Goal: Task Accomplishment & Management: Complete application form

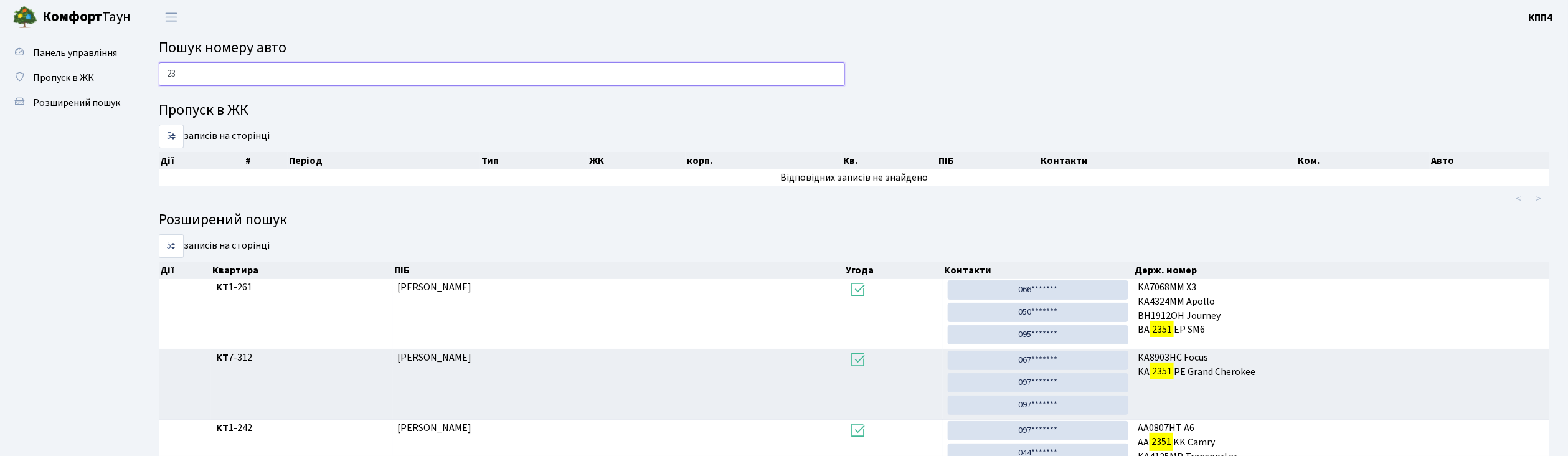
type input "2"
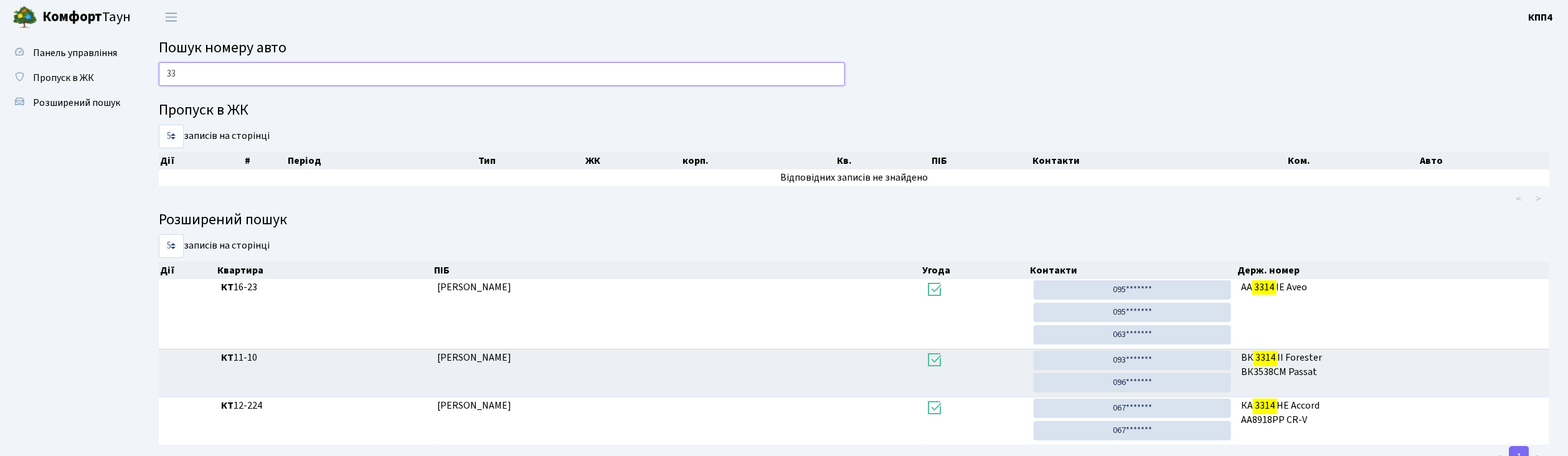
type input "3"
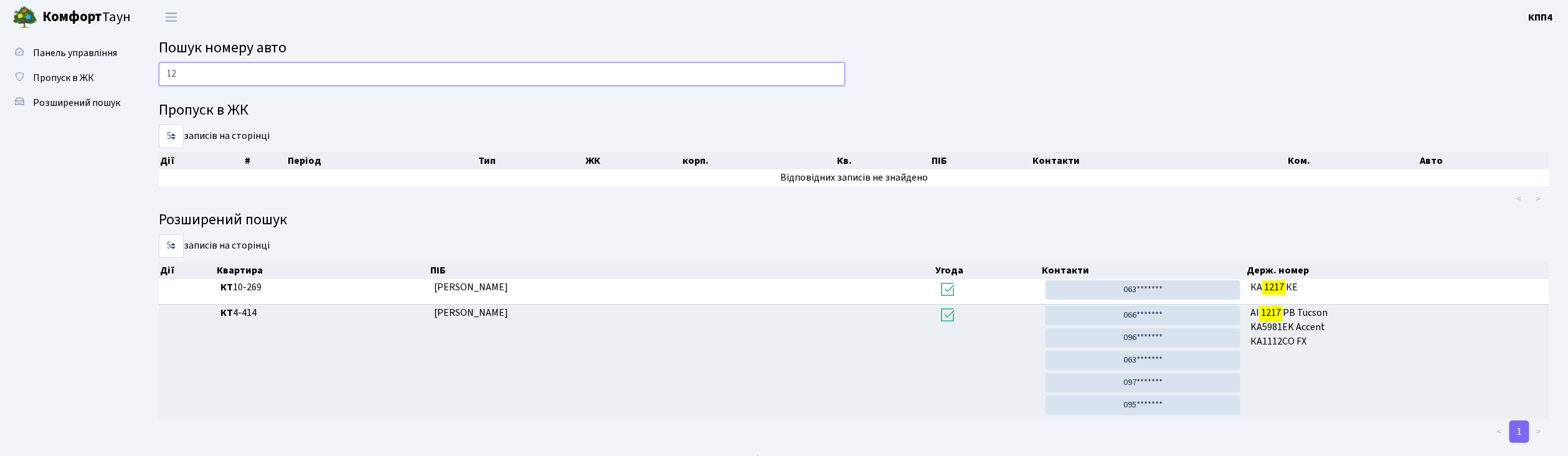
type input "1"
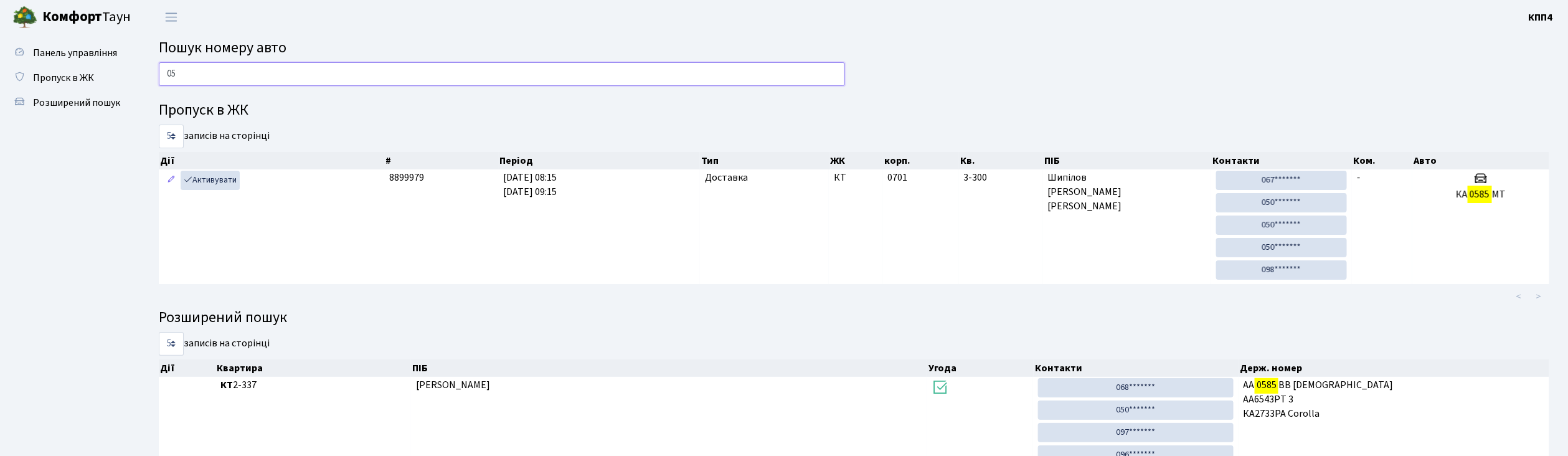
type input "0"
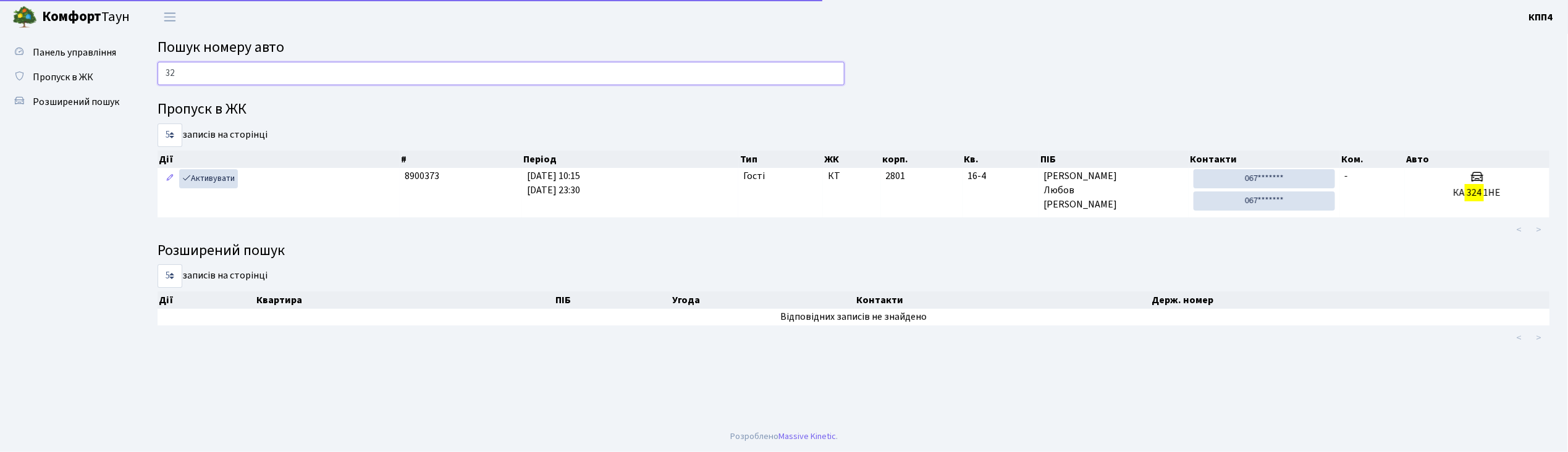
type input "3"
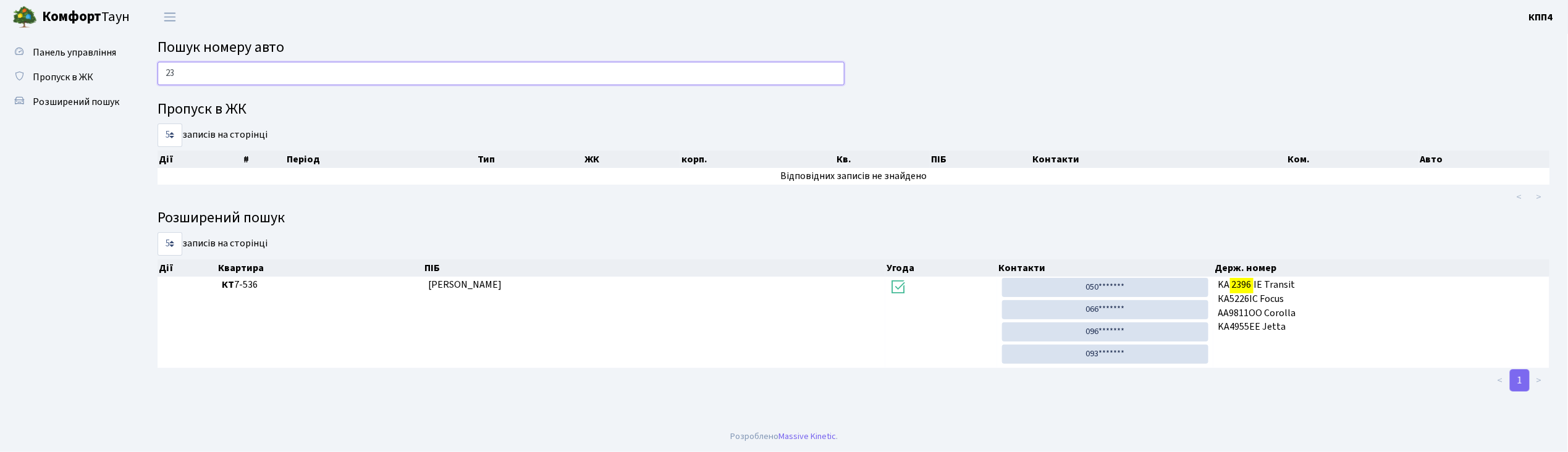
type input "2"
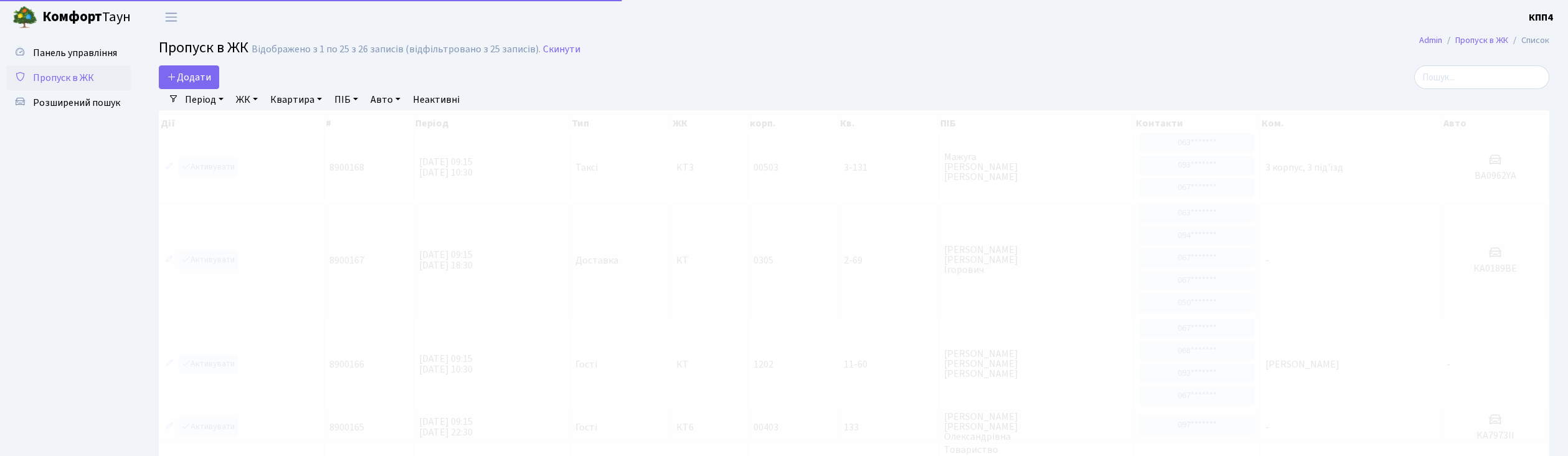
select select "25"
click at [202, 81] on span "Додати" at bounding box center [188, 77] width 44 height 13
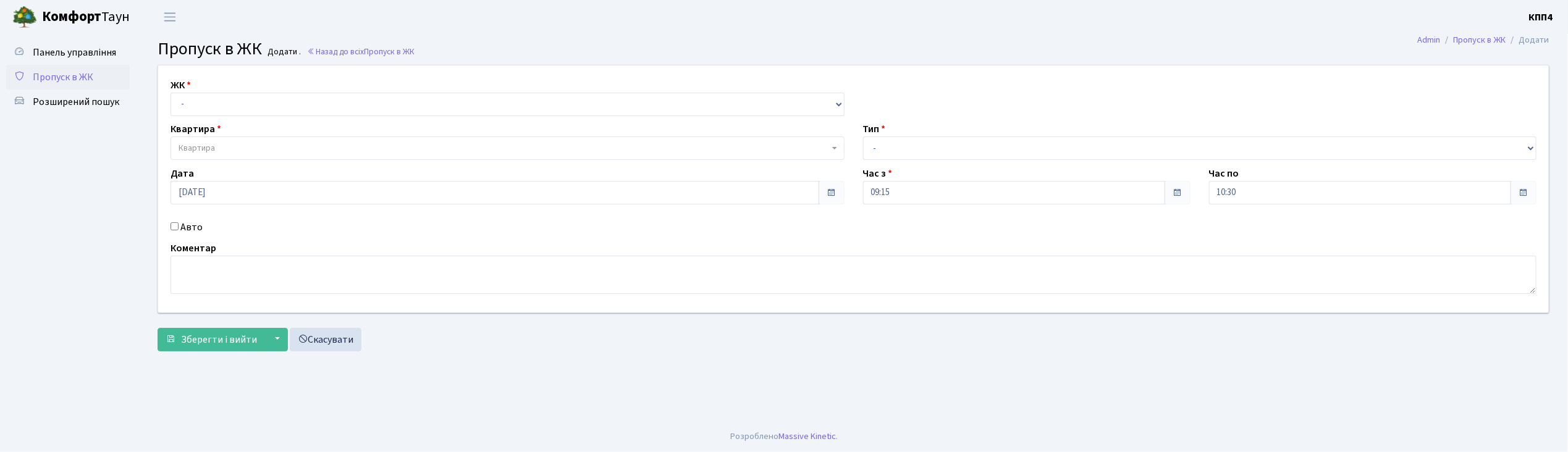
click at [173, 227] on input "Авто" at bounding box center [175, 226] width 8 height 8
checkbox input "true"
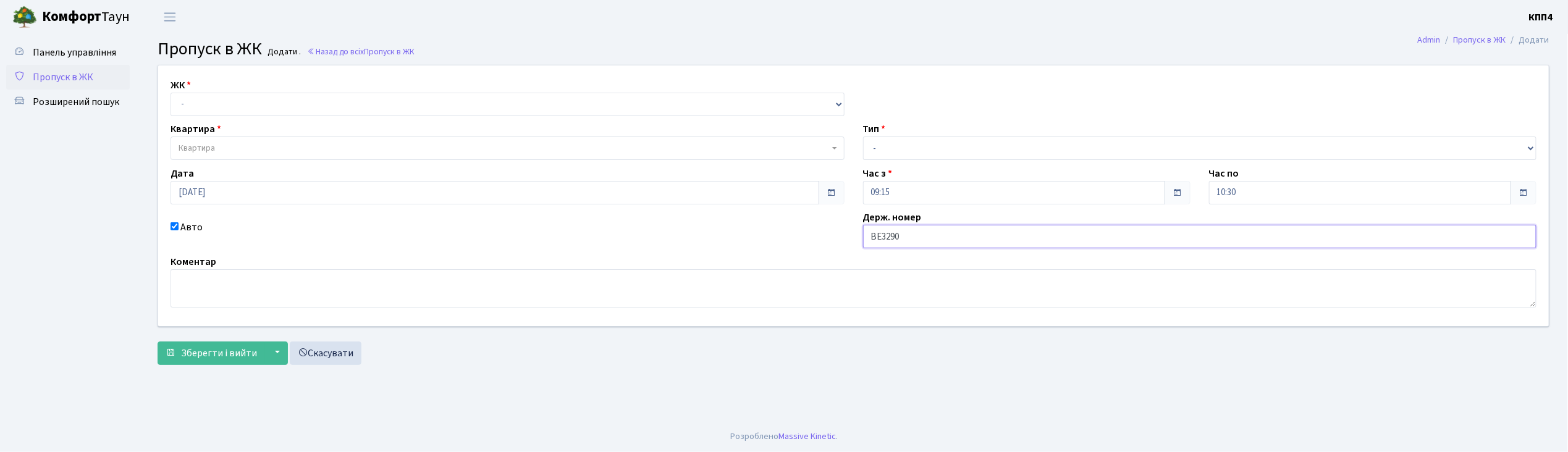
type input "ВЕ3290АО"
click at [195, 104] on select "- КТ, вул. Регенераторна, 4 КТ2, просп. Соборності, 17 КТ3, вул. Березнева, 16 …" at bounding box center [508, 104] width 674 height 24
select select "271"
click at [171, 92] on select "- КТ, вул. Регенераторна, 4 КТ2, просп. Соборності, 17 КТ3, вул. Березнева, 16 …" at bounding box center [508, 104] width 674 height 24
select select
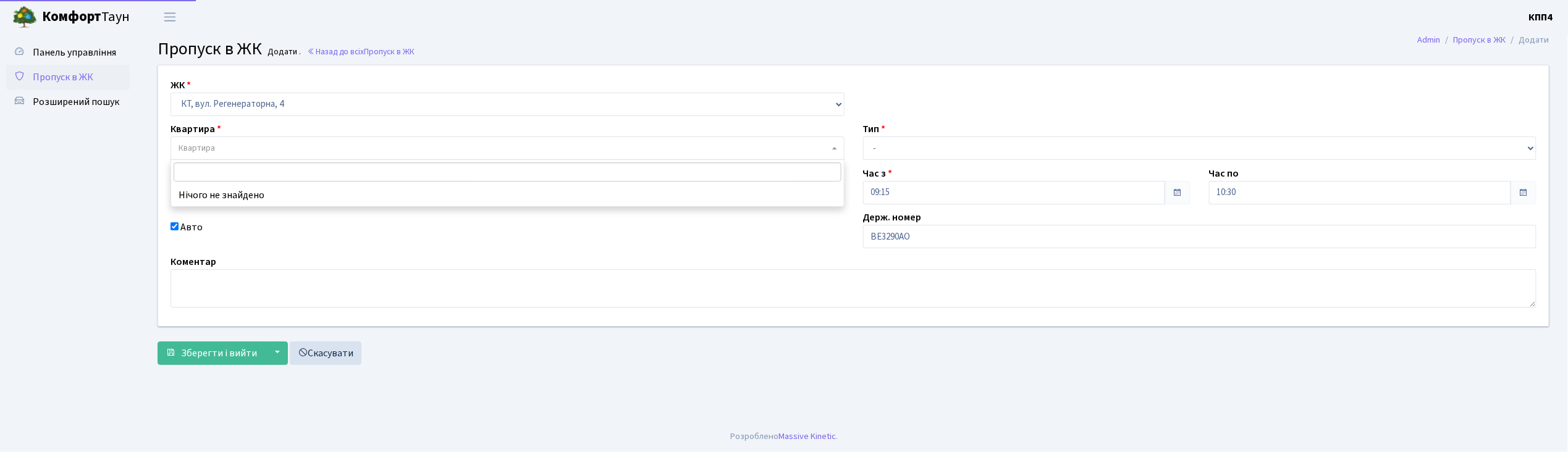
click at [203, 142] on span "Квартира" at bounding box center [196, 147] width 37 height 12
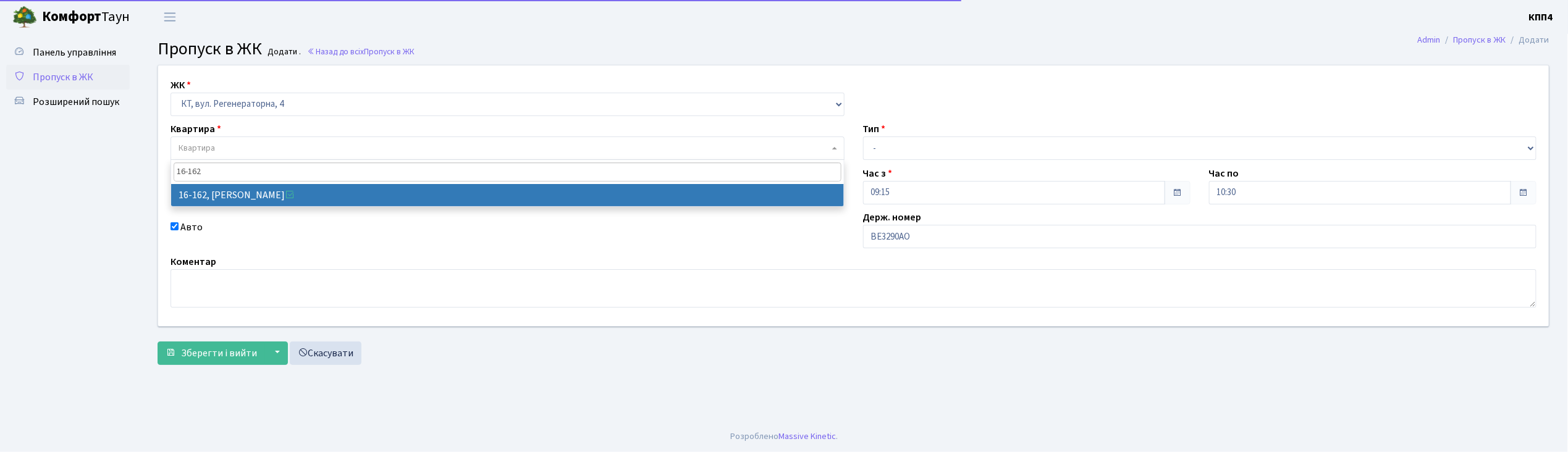
type input "16-162"
select select "8723"
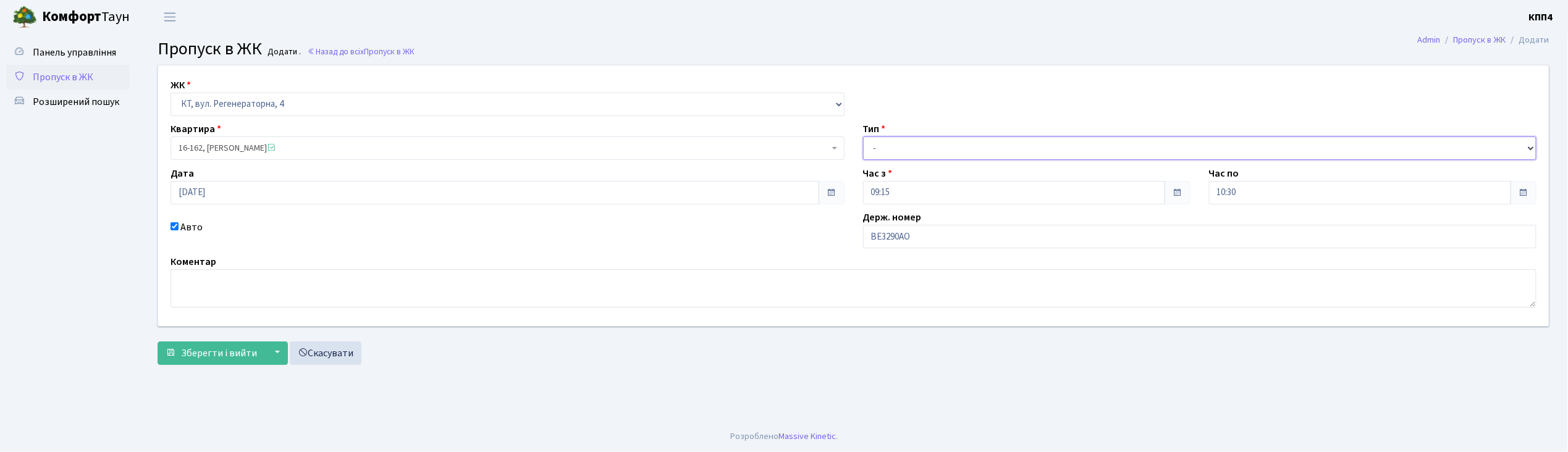
click at [878, 145] on select "- Доставка Таксі Гості Сервіс" at bounding box center [1200, 148] width 674 height 24
select select "3"
click at [863, 137] on select "- Доставка Таксі Гості Сервіс" at bounding box center [1200, 148] width 674 height 24
click at [249, 282] on textarea at bounding box center [853, 288] width 1366 height 39
type textarea "НА ЦІЛИЙ ДЕНЬ"
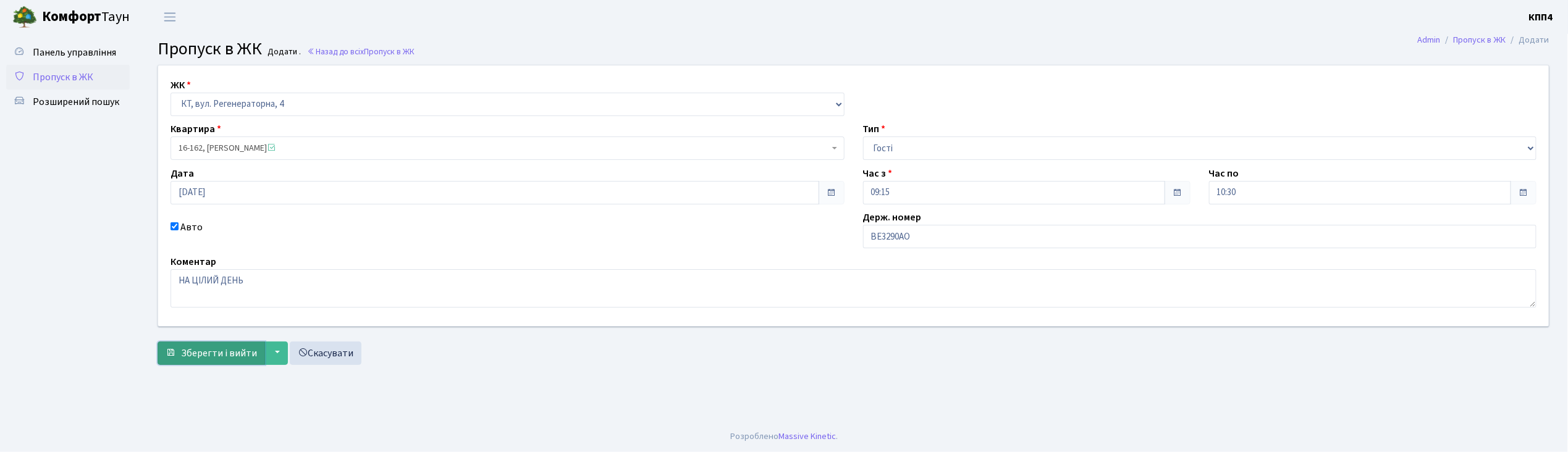
click at [210, 352] on span "Зберегти і вийти" at bounding box center [219, 353] width 76 height 13
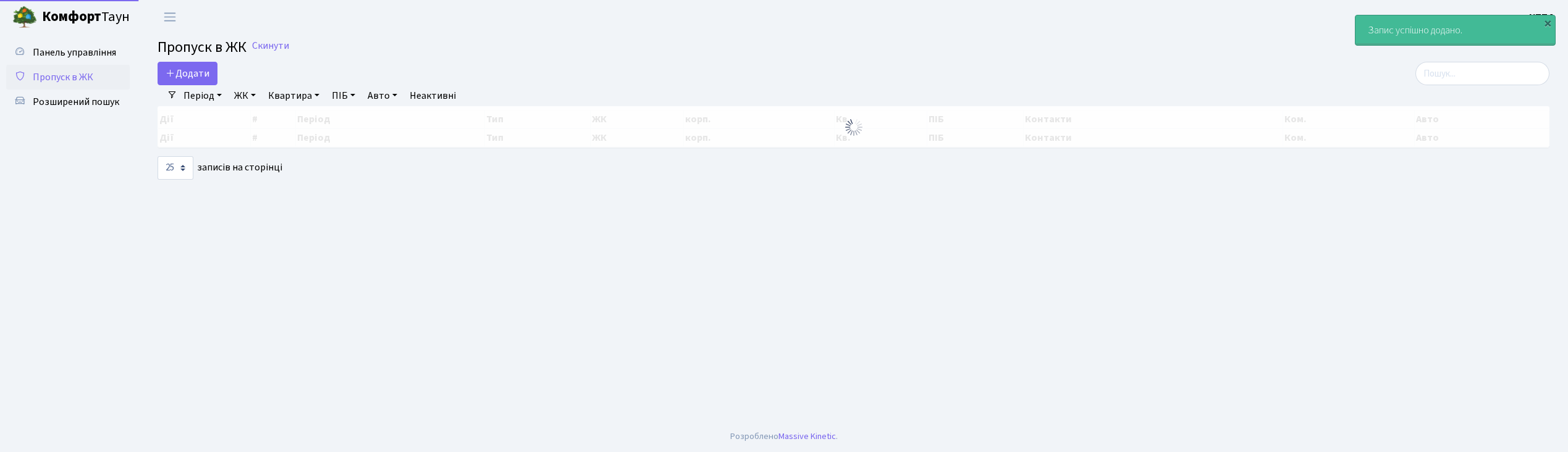
select select "25"
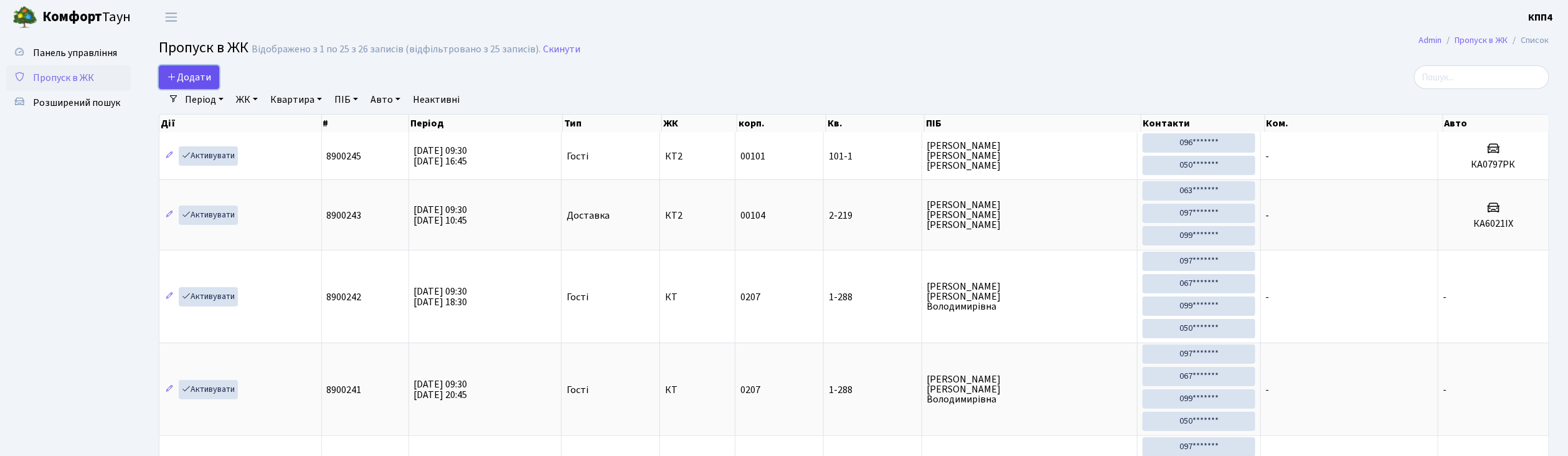
click at [192, 86] on link "Додати" at bounding box center [188, 77] width 60 height 24
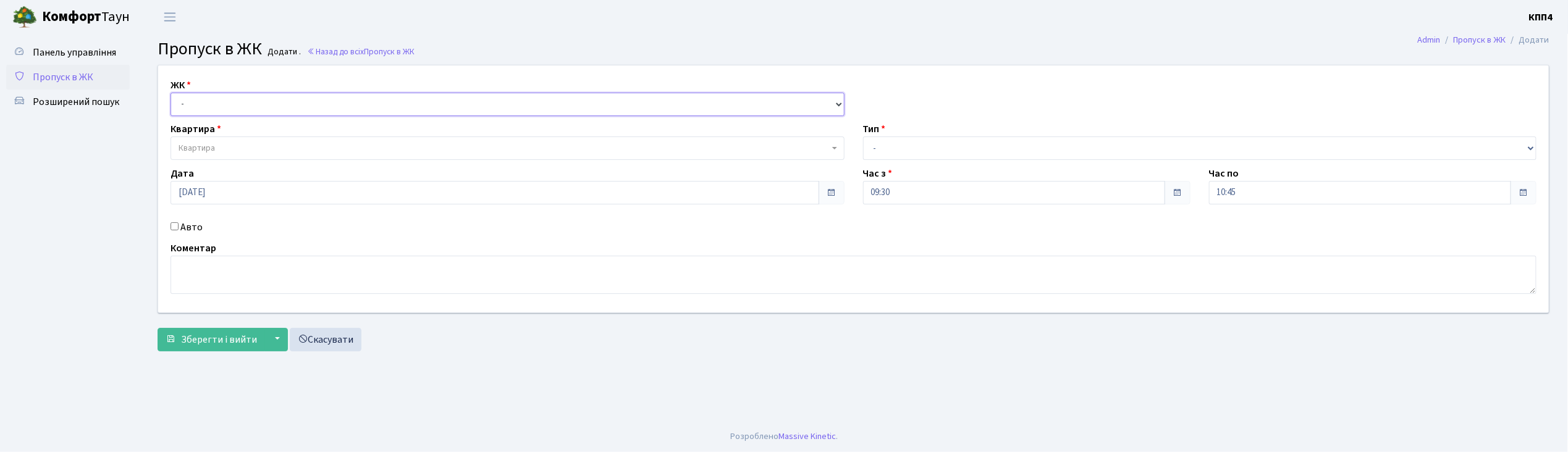
click at [188, 99] on select "- КТ, вул. Регенераторна, 4 КТ2, просп. [STREET_ADDRESS] [STREET_ADDRESS] [PERS…" at bounding box center [508, 104] width 674 height 24
select select "271"
click at [171, 92] on select "- КТ, вул. Регенераторна, 4 КТ2, просп. Соборності, 17 КТ3, вул. Березнева, 16 …" at bounding box center [508, 104] width 674 height 24
select select
click at [184, 142] on span "Квартира" at bounding box center [508, 148] width 674 height 24
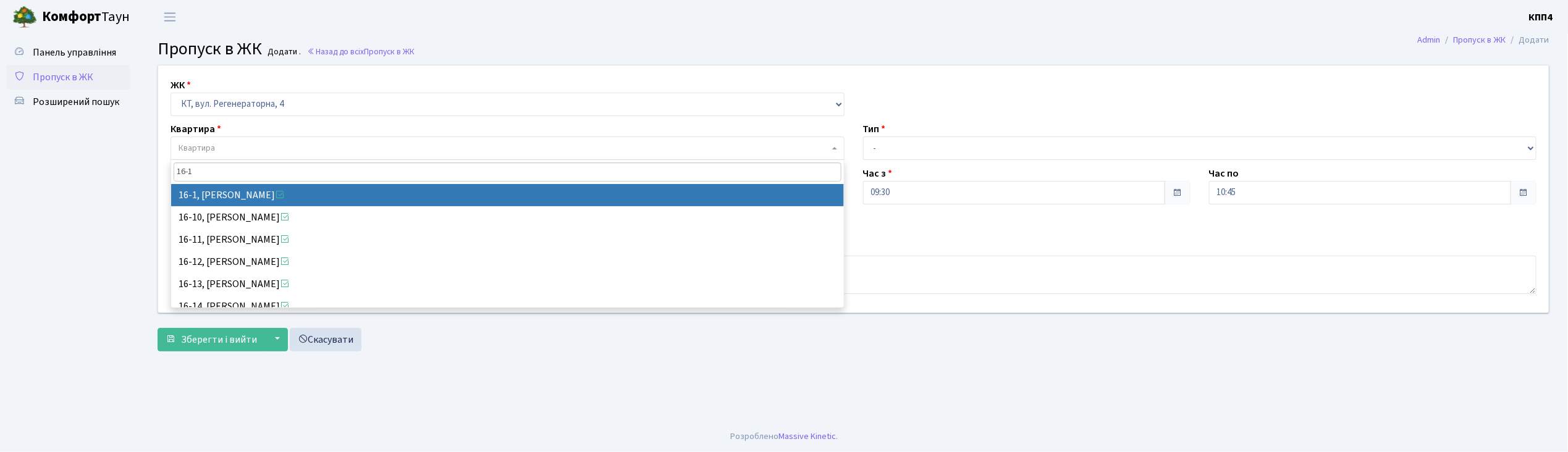
type input "16-1"
select select "8562"
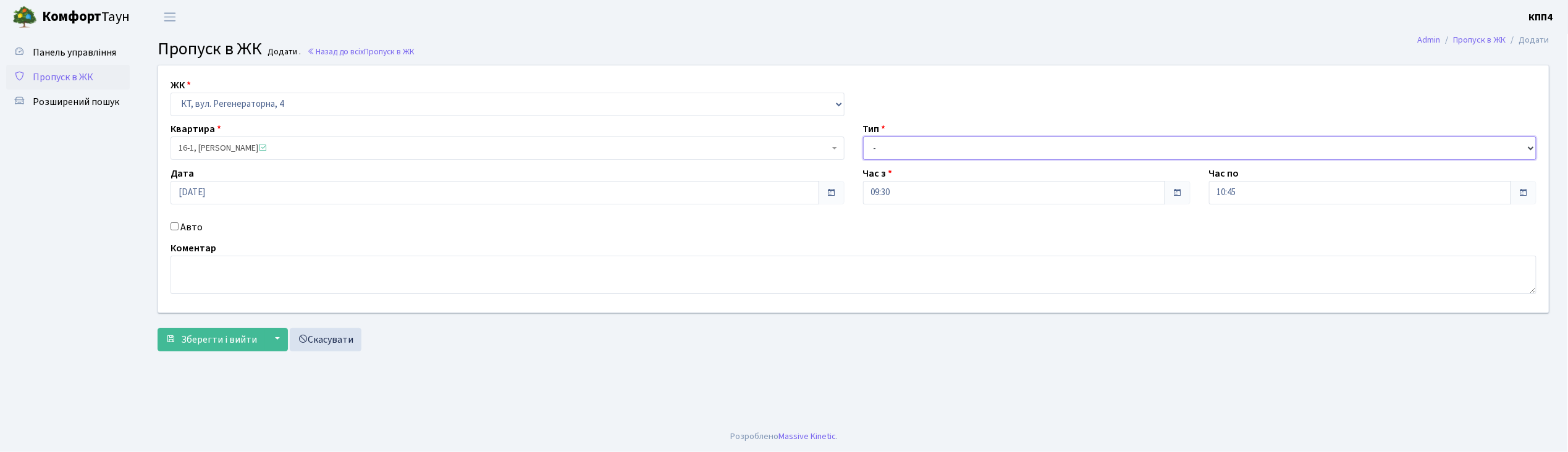
click at [890, 151] on select "- Доставка Таксі Гості Сервіс" at bounding box center [1200, 148] width 674 height 24
select select "3"
click at [863, 137] on select "- Доставка Таксі Гості Сервіс" at bounding box center [1200, 148] width 674 height 24
click at [201, 285] on textarea at bounding box center [853, 275] width 1366 height 39
type textarea "ВСІХХХ"
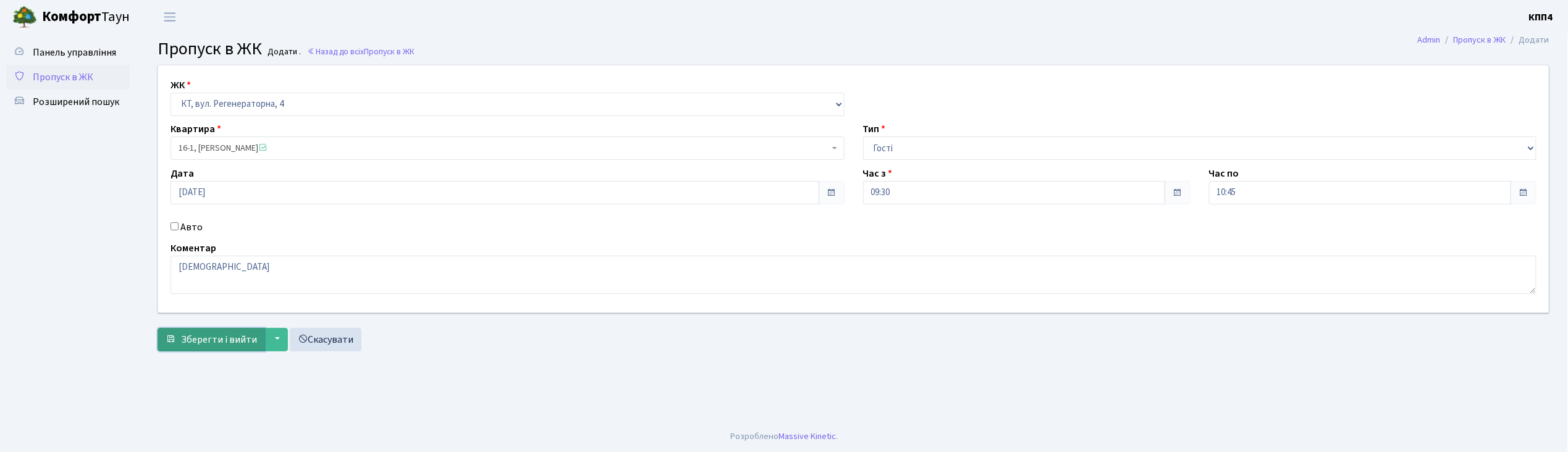
click at [251, 335] on span "Зберегти і вийти" at bounding box center [219, 340] width 76 height 13
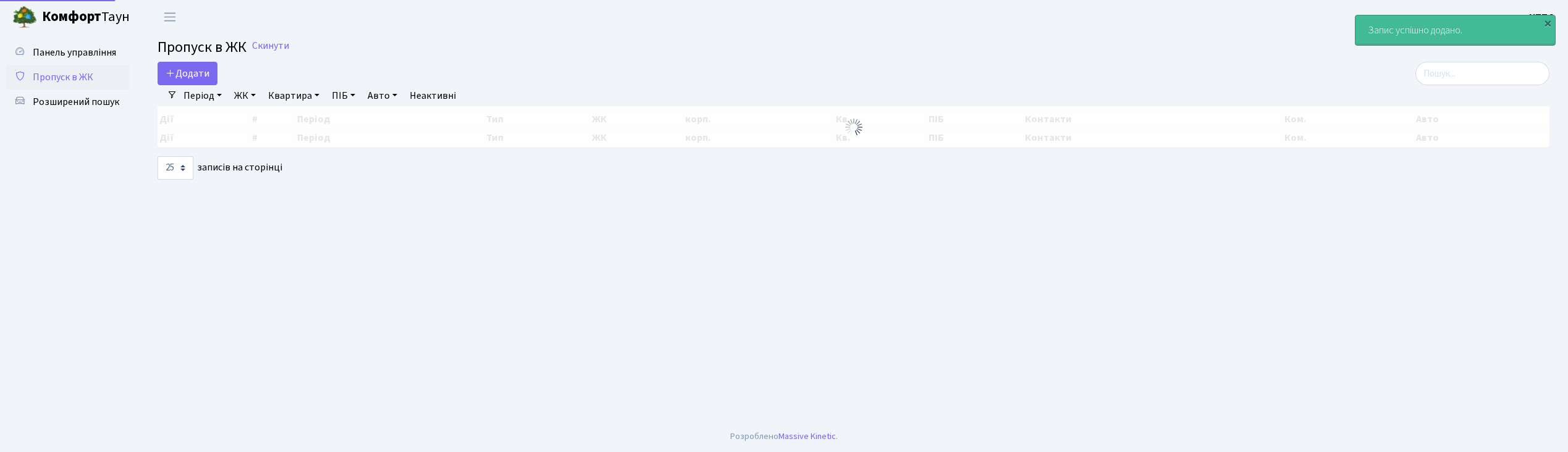
select select "25"
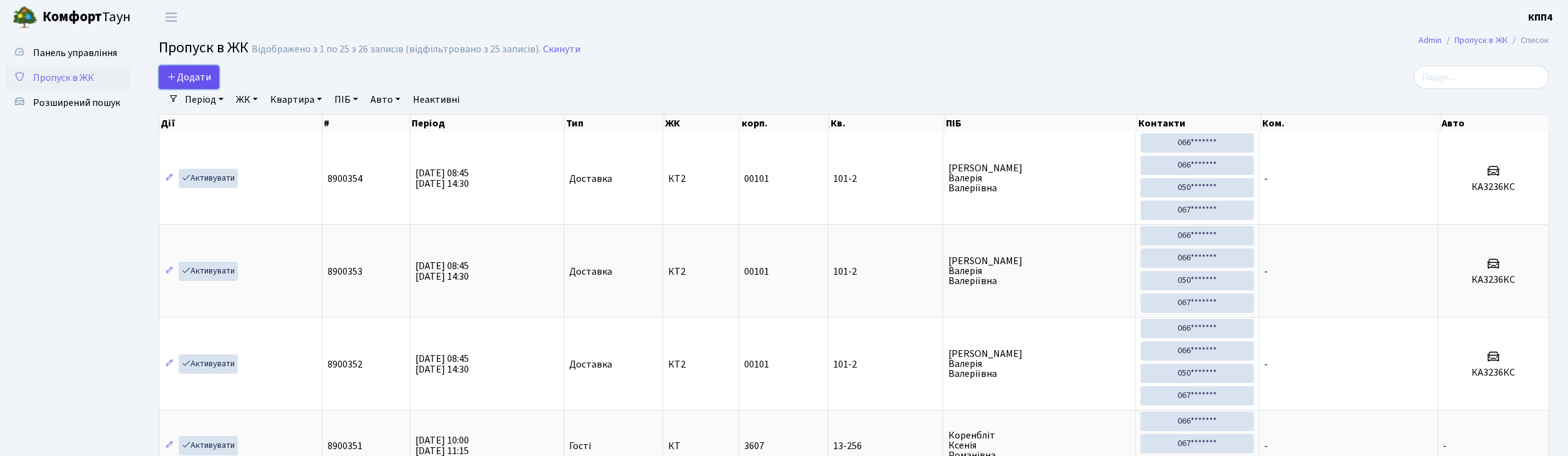
click at [194, 76] on span "Додати" at bounding box center [188, 77] width 44 height 13
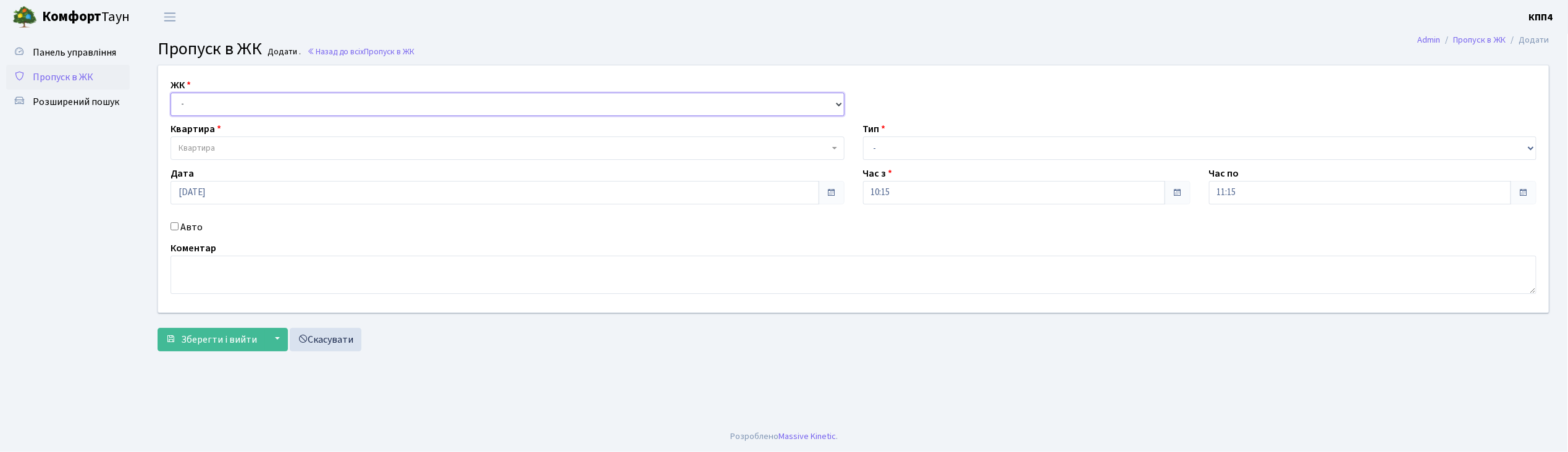
click at [204, 103] on select "- КТ, вул. Регенераторна, 4 КТ2, просп. [STREET_ADDRESS] [STREET_ADDRESS] [PERS…" at bounding box center [508, 104] width 674 height 24
select select "271"
click at [171, 92] on select "- КТ, вул. Регенераторна, 4 КТ2, просп. [STREET_ADDRESS] [STREET_ADDRESS] [PERS…" at bounding box center [508, 104] width 674 height 24
select select
click at [213, 141] on span "Квартира" at bounding box center [508, 148] width 674 height 24
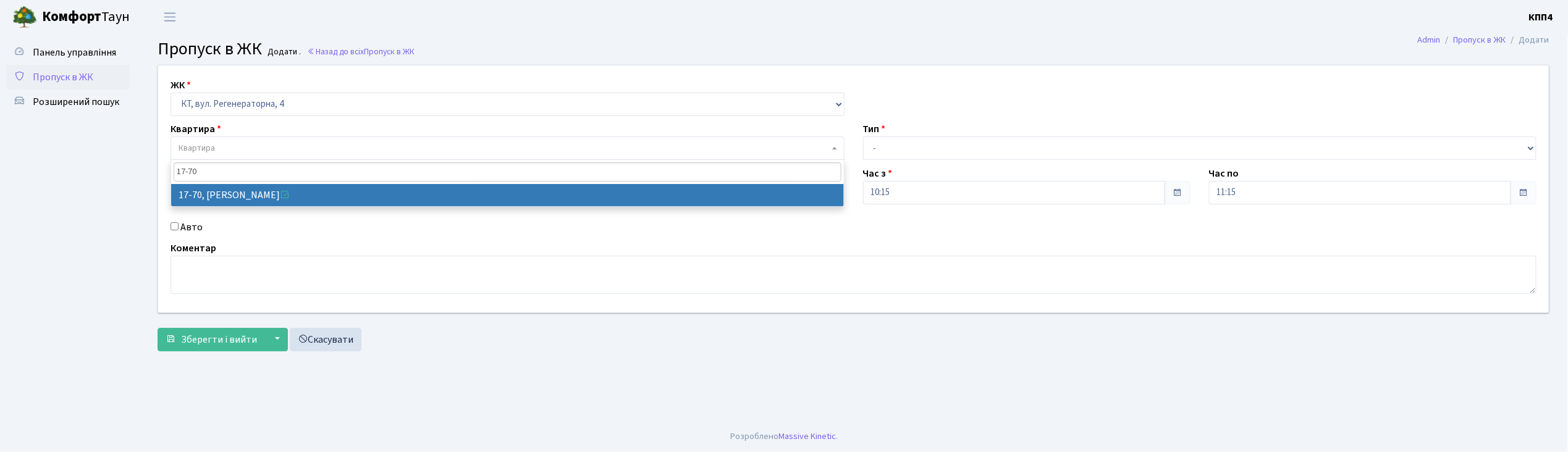
type input "17-70"
select select "9024"
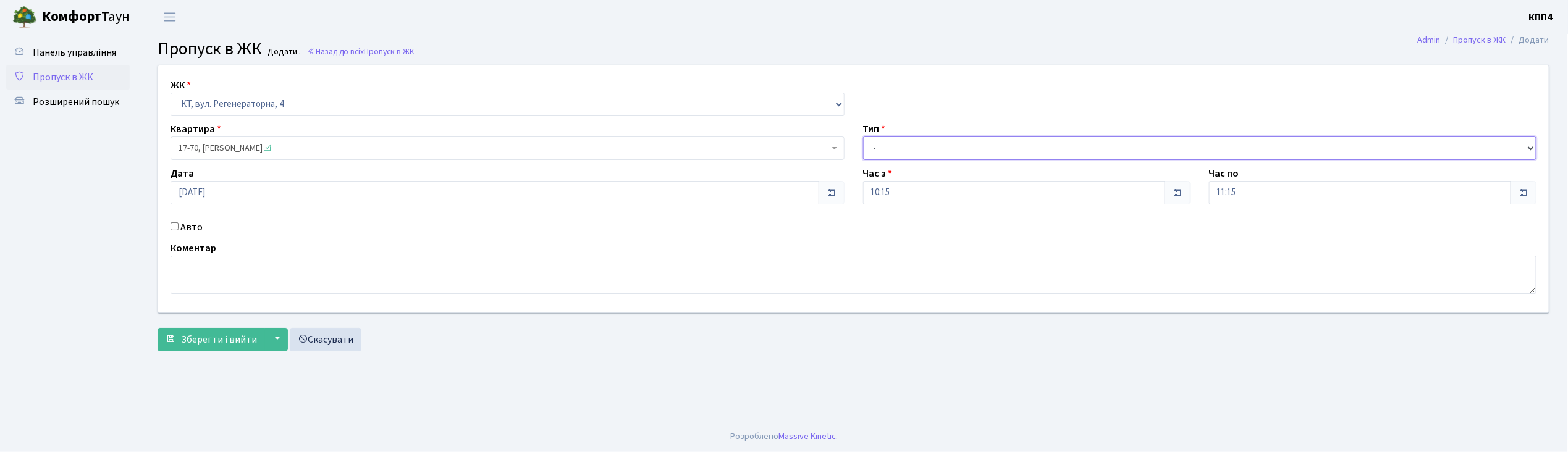
click at [882, 152] on select "- Доставка Таксі Гості Сервіс" at bounding box center [1200, 148] width 674 height 24
select select "1"
click at [863, 137] on select "- Доставка Таксі Гості Сервіс" at bounding box center [1200, 148] width 674 height 24
click at [180, 344] on button "Зберегти і вийти" at bounding box center [211, 339] width 108 height 24
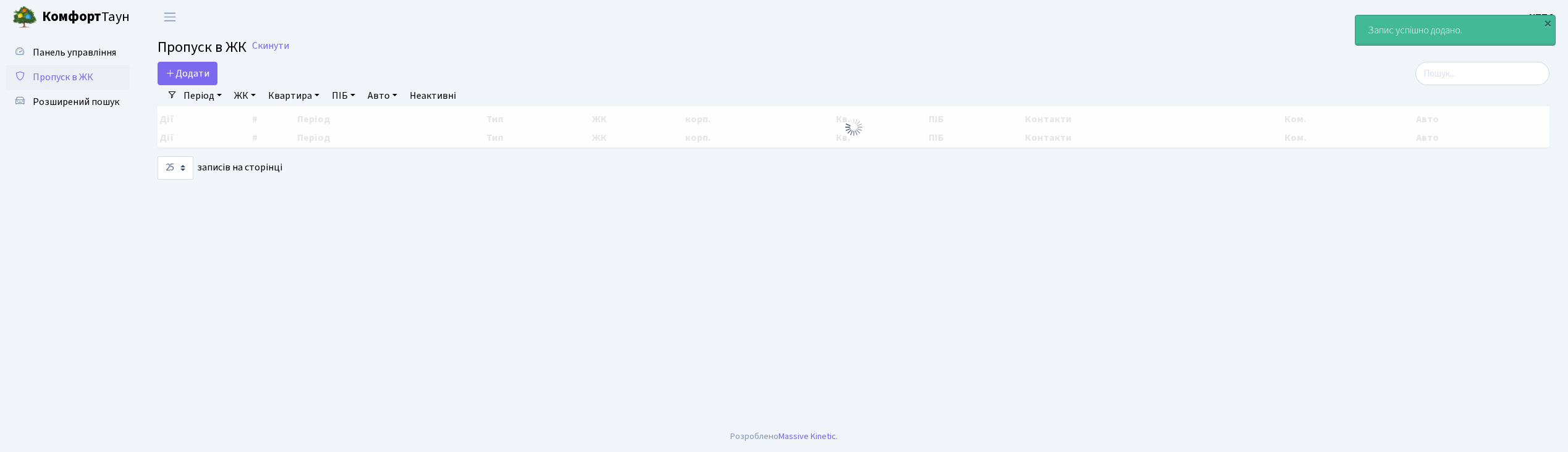
select select "25"
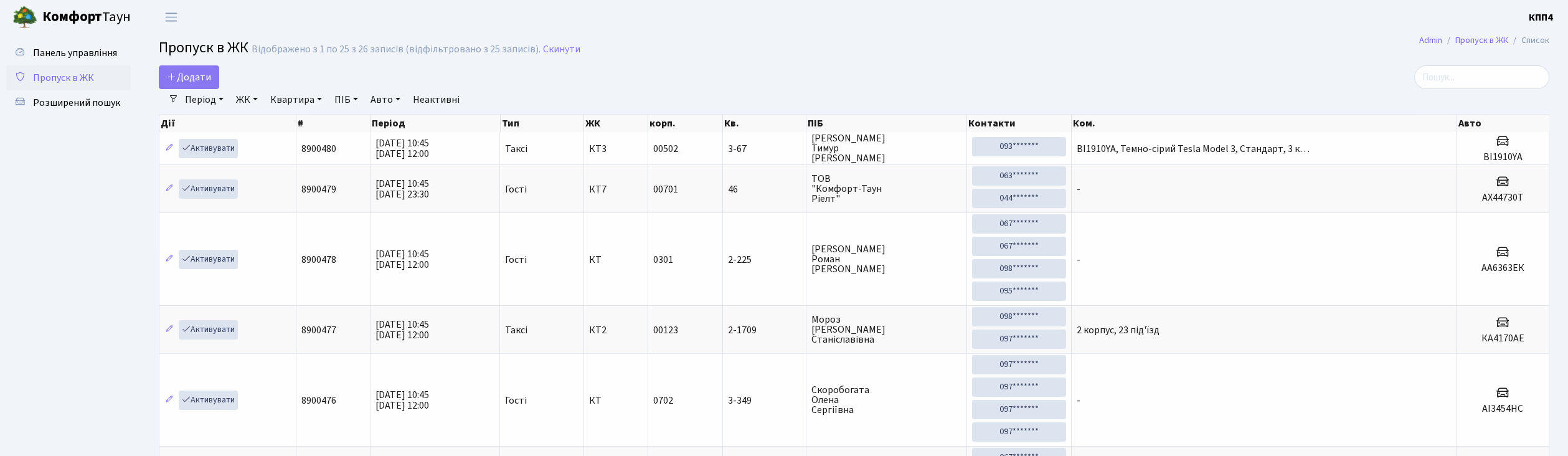
select select "25"
click at [203, 75] on span "Додати" at bounding box center [188, 77] width 44 height 13
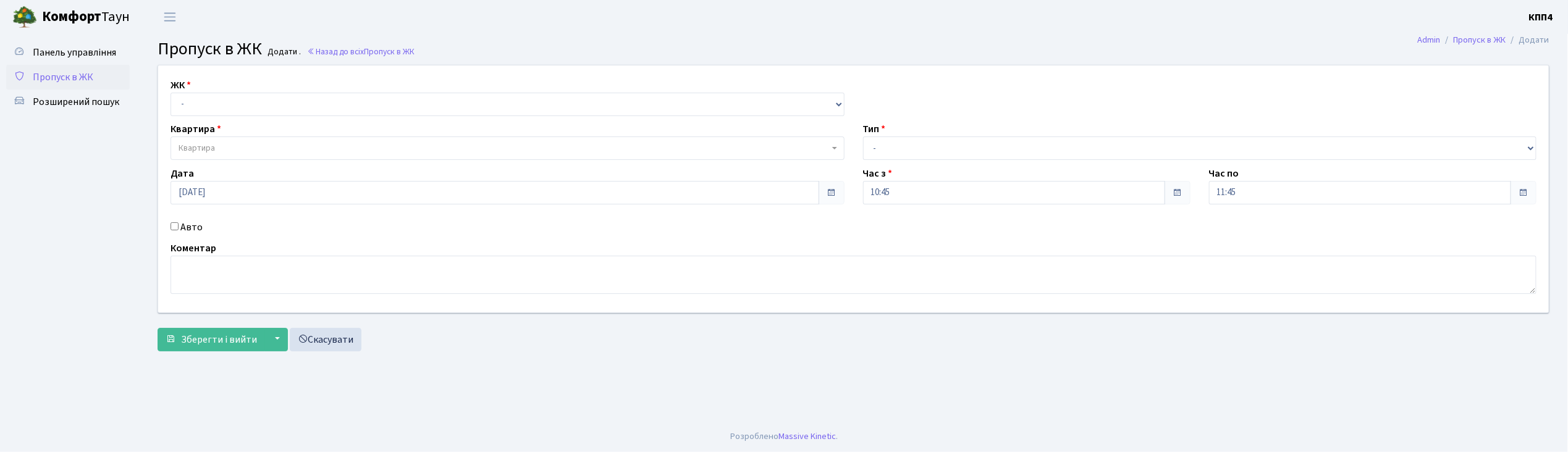
click at [174, 227] on input "Авто" at bounding box center [175, 226] width 8 height 8
checkbox input "true"
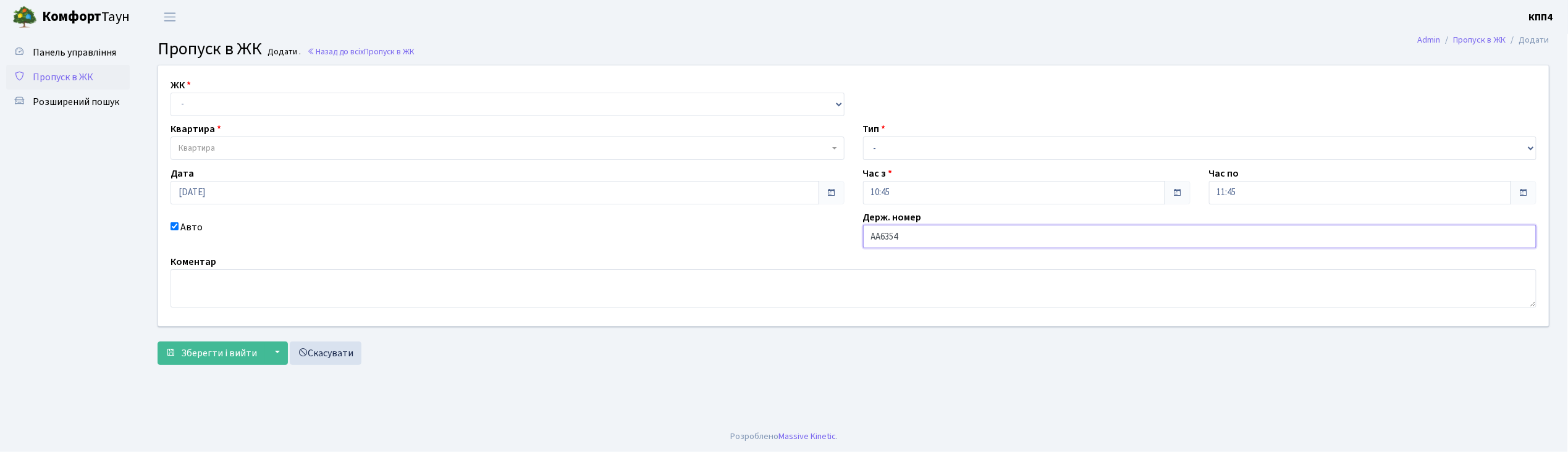
type input "АА6354ТО"
click at [183, 99] on select "- КТ, вул. Регенераторна, 4 КТ2, просп. [STREET_ADDRESS] [STREET_ADDRESS] [PERS…" at bounding box center [508, 104] width 674 height 24
select select "271"
click at [171, 92] on select "- КТ, вул. Регенераторна, 4 КТ2, просп. [STREET_ADDRESS] [STREET_ADDRESS] [PERS…" at bounding box center [508, 104] width 674 height 24
select select
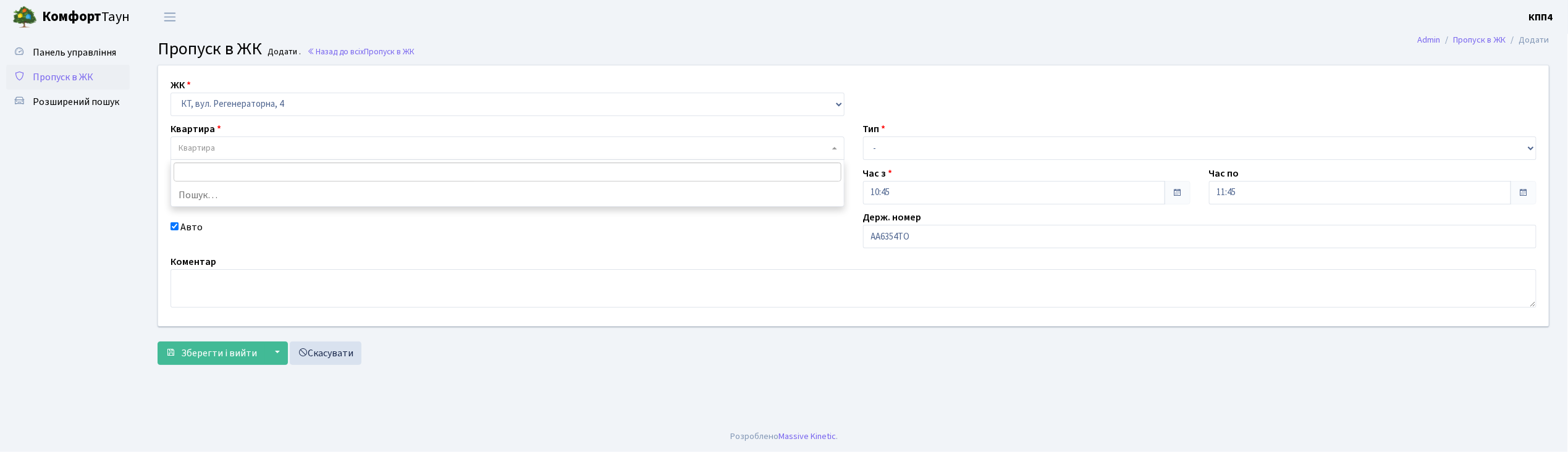
click at [201, 145] on span "Квартира" at bounding box center [196, 147] width 37 height 12
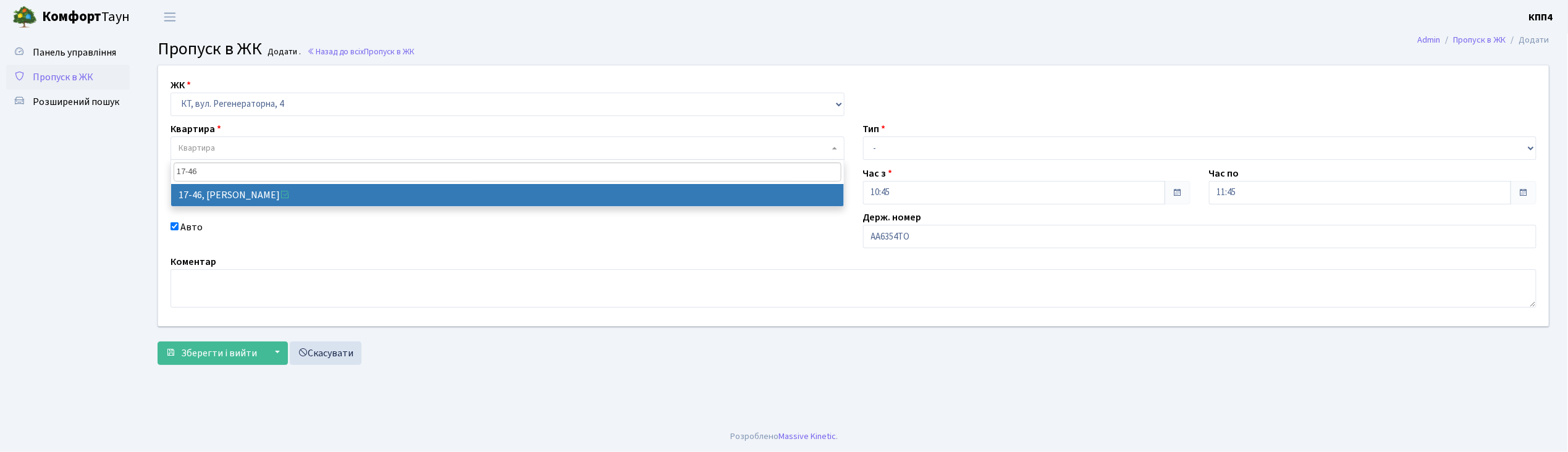
type input "17-46"
select select "9000"
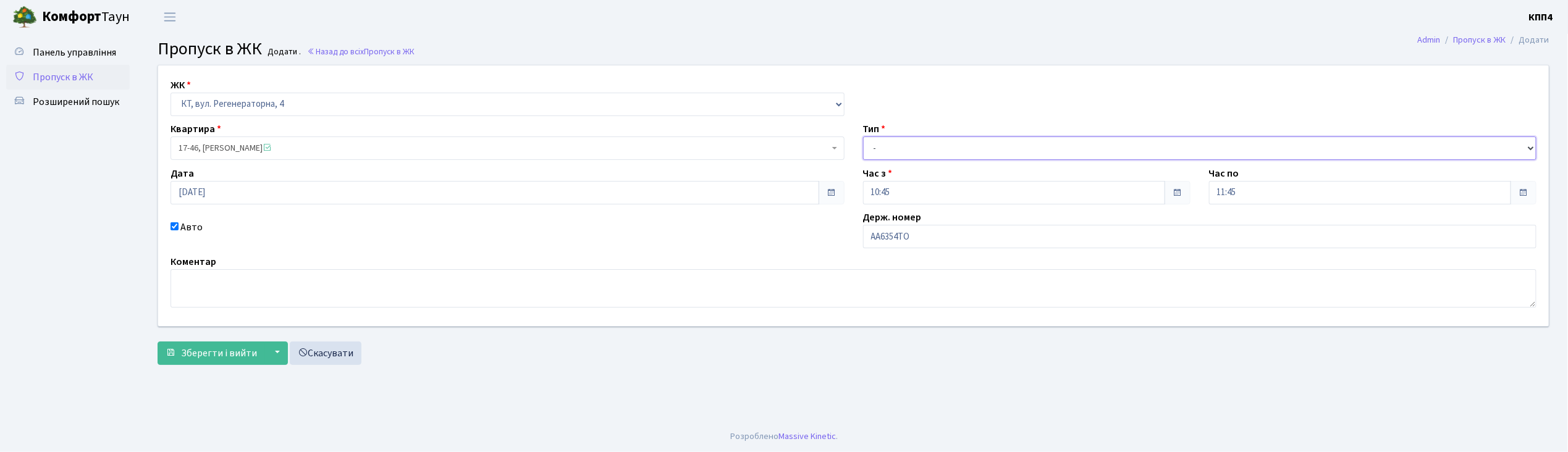
click at [889, 151] on select "- Доставка Таксі Гості Сервіс" at bounding box center [1200, 148] width 674 height 24
select select "1"
click at [863, 137] on select "- Доставка Таксі Гості Сервіс" at bounding box center [1200, 148] width 674 height 24
click at [223, 351] on span "Зберегти і вийти" at bounding box center [219, 353] width 76 height 13
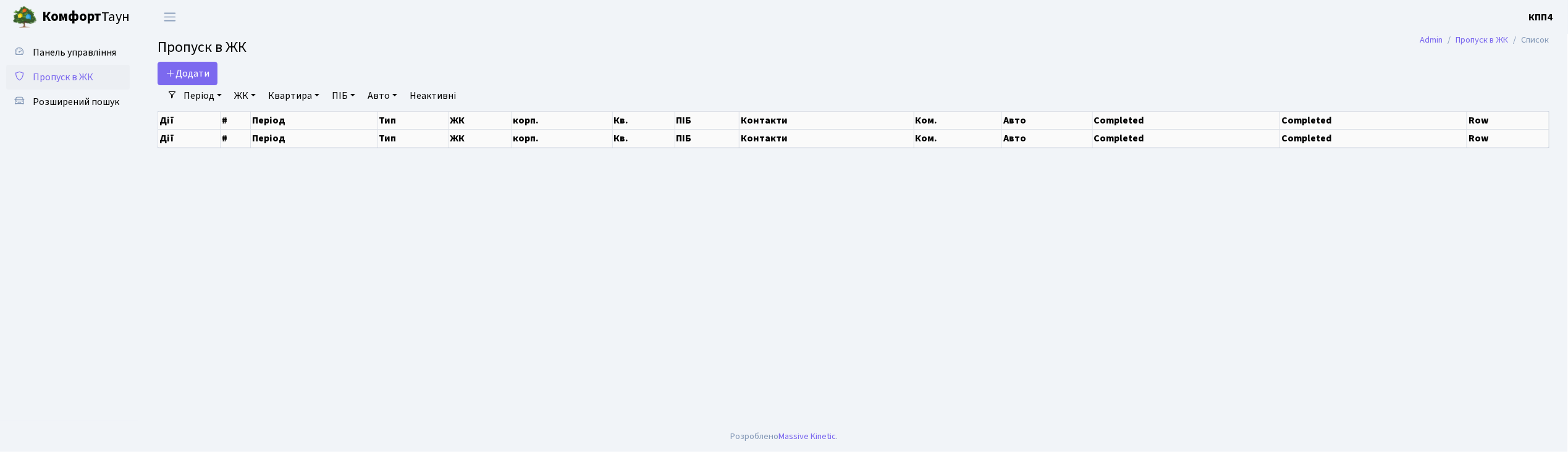
select select "25"
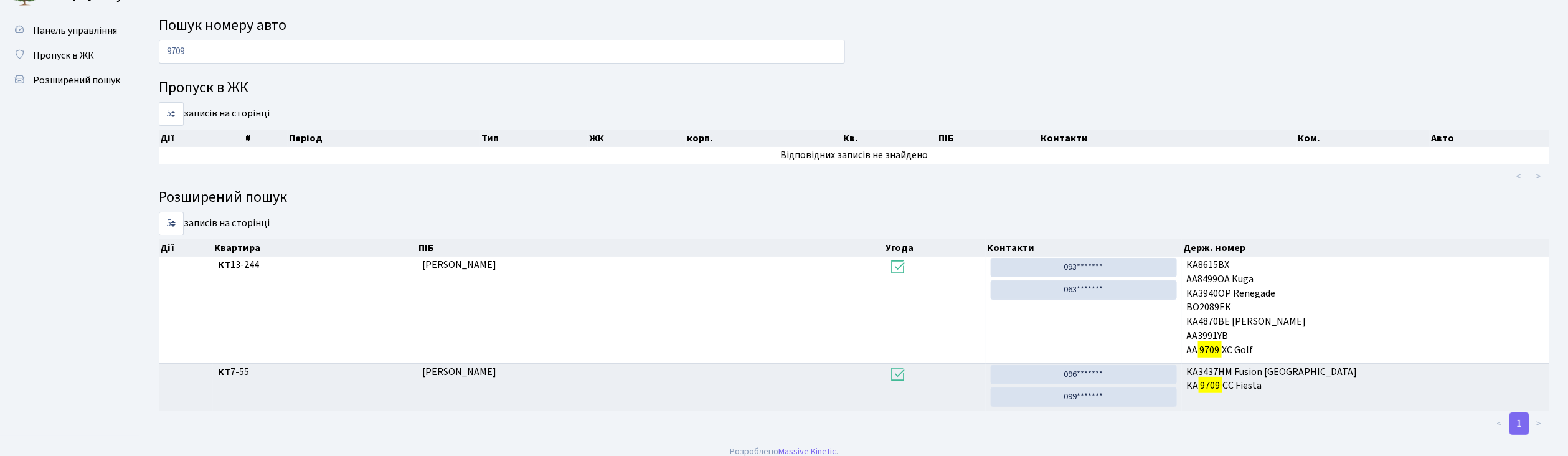
scroll to position [33, 0]
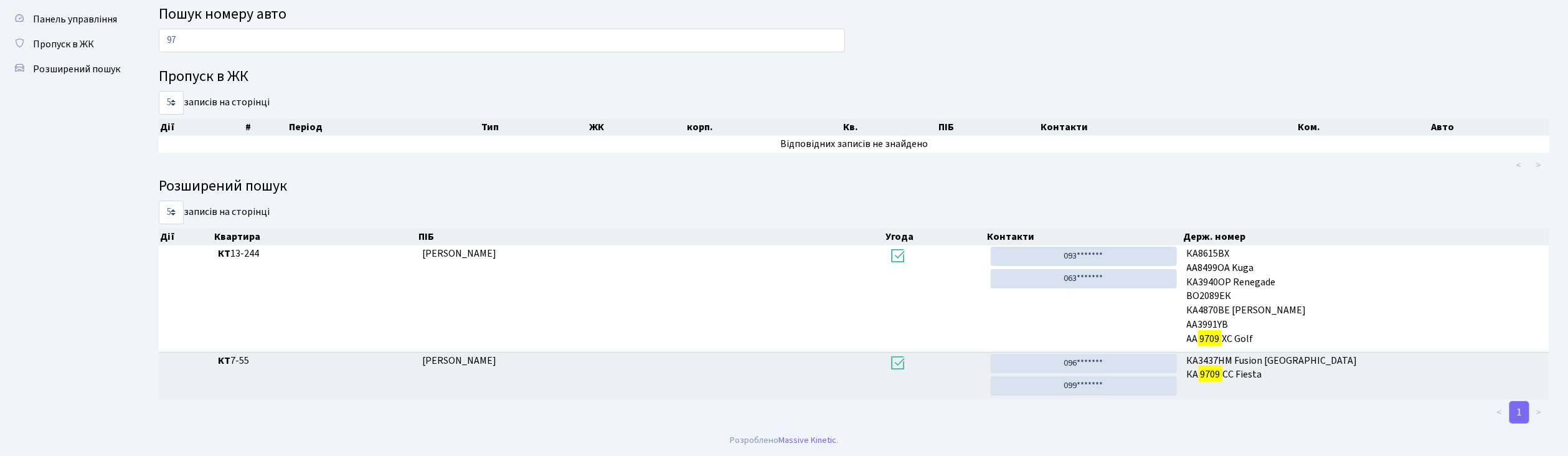
type input "9"
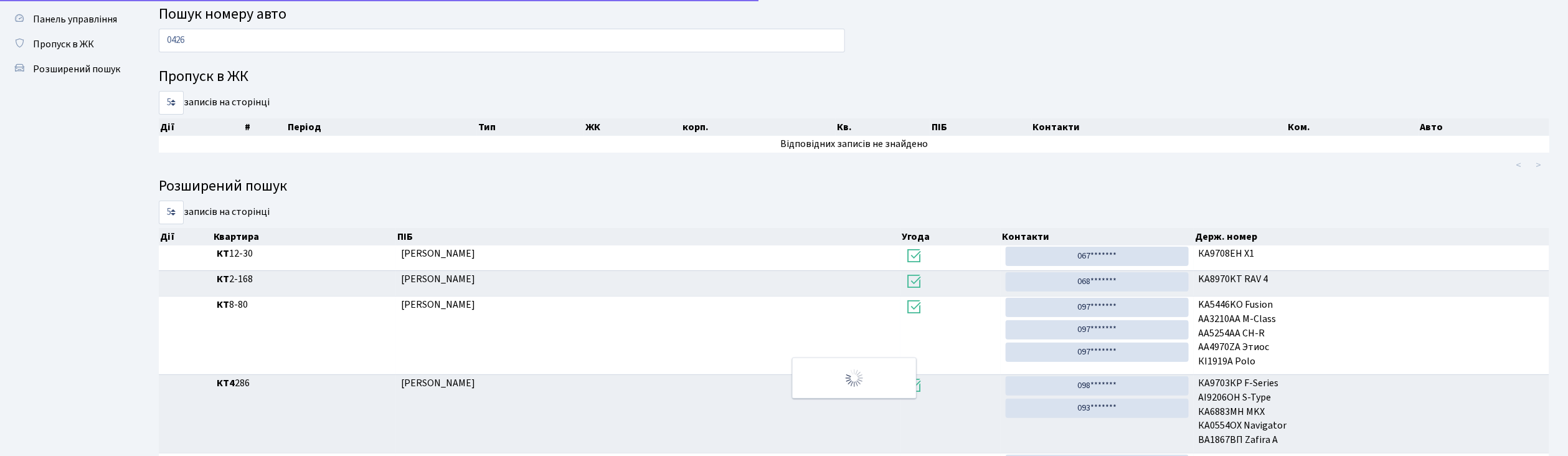
scroll to position [0, 0]
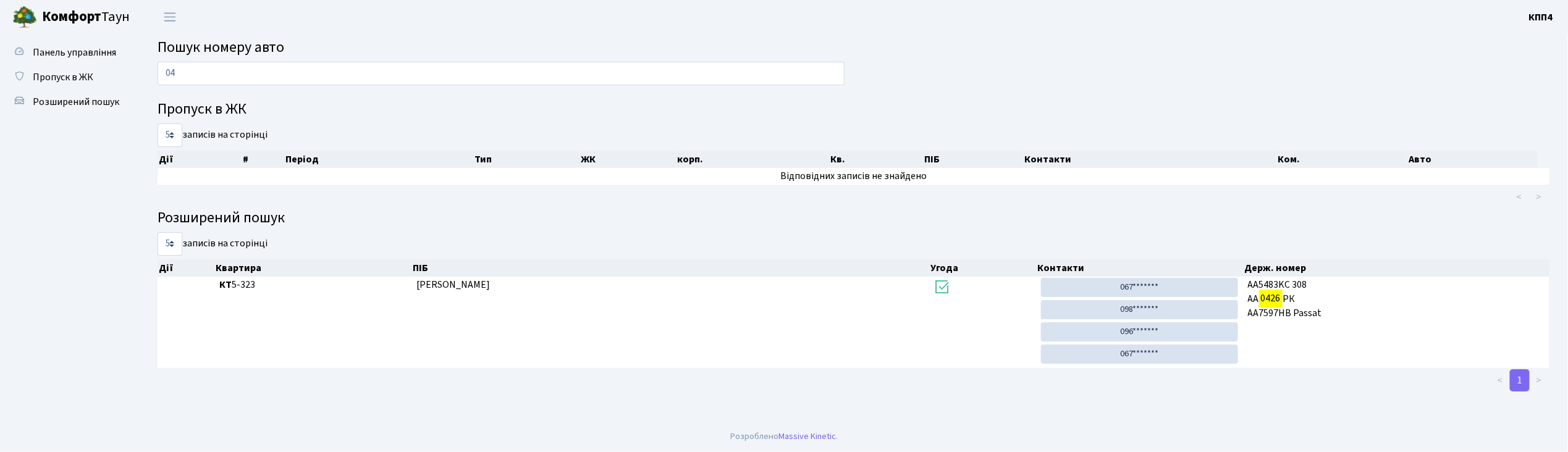
type input "0"
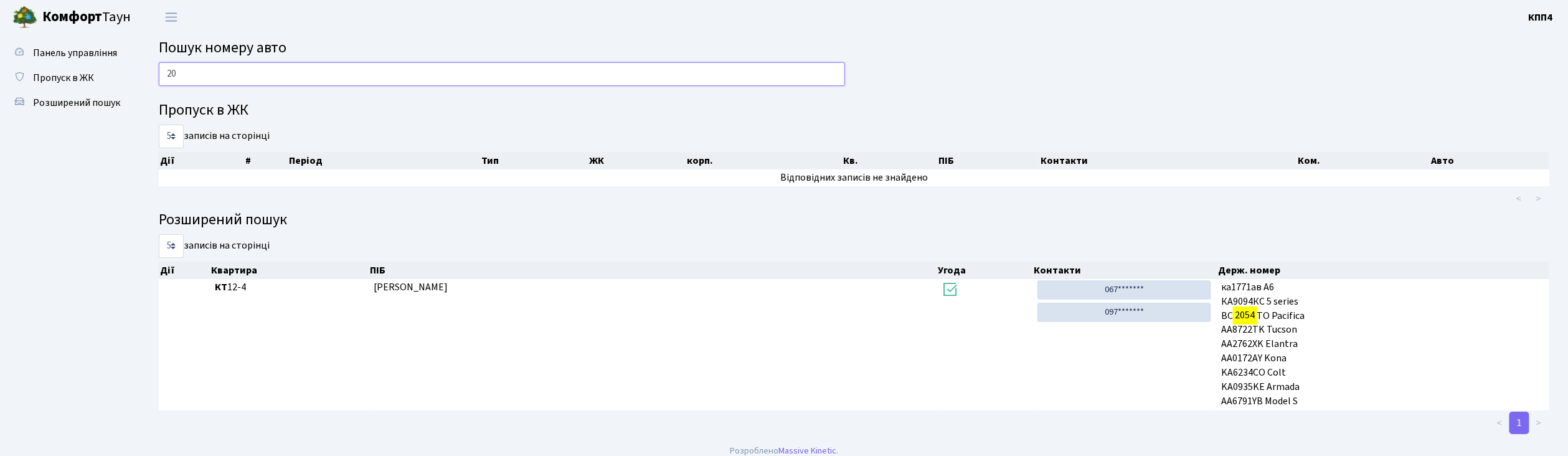
type input "2"
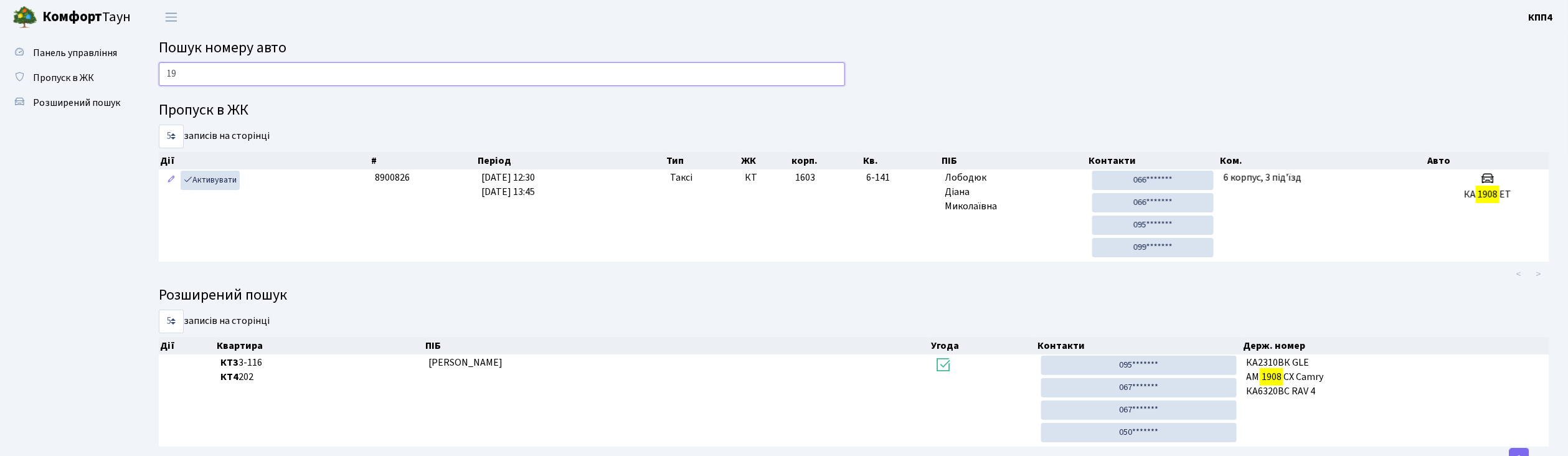
type input "1"
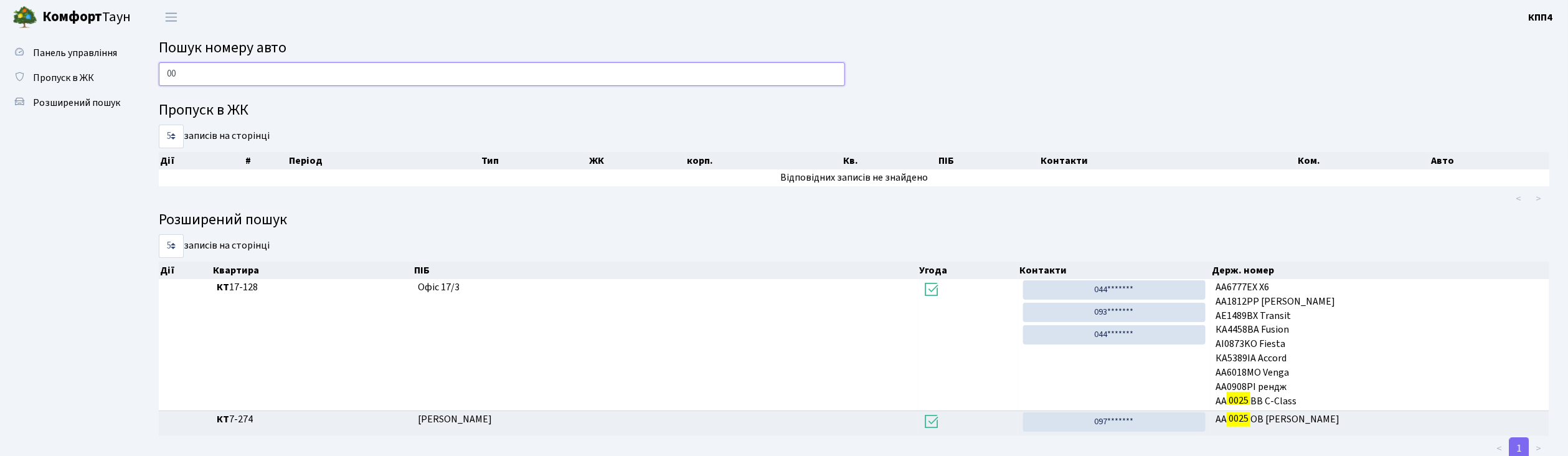
type input "0"
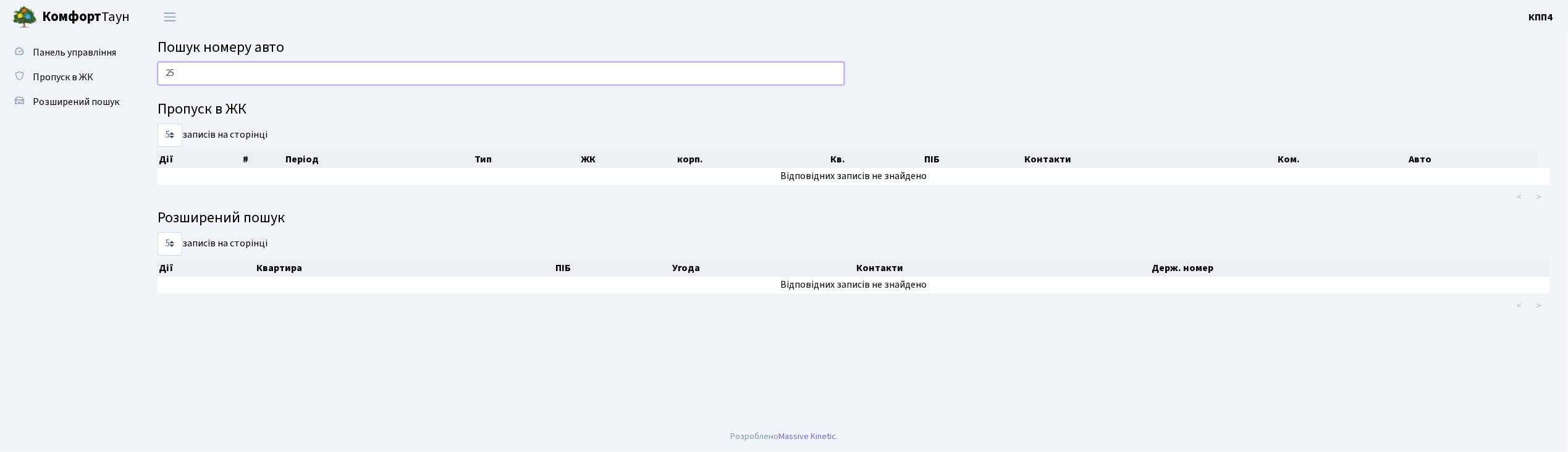
type input "2"
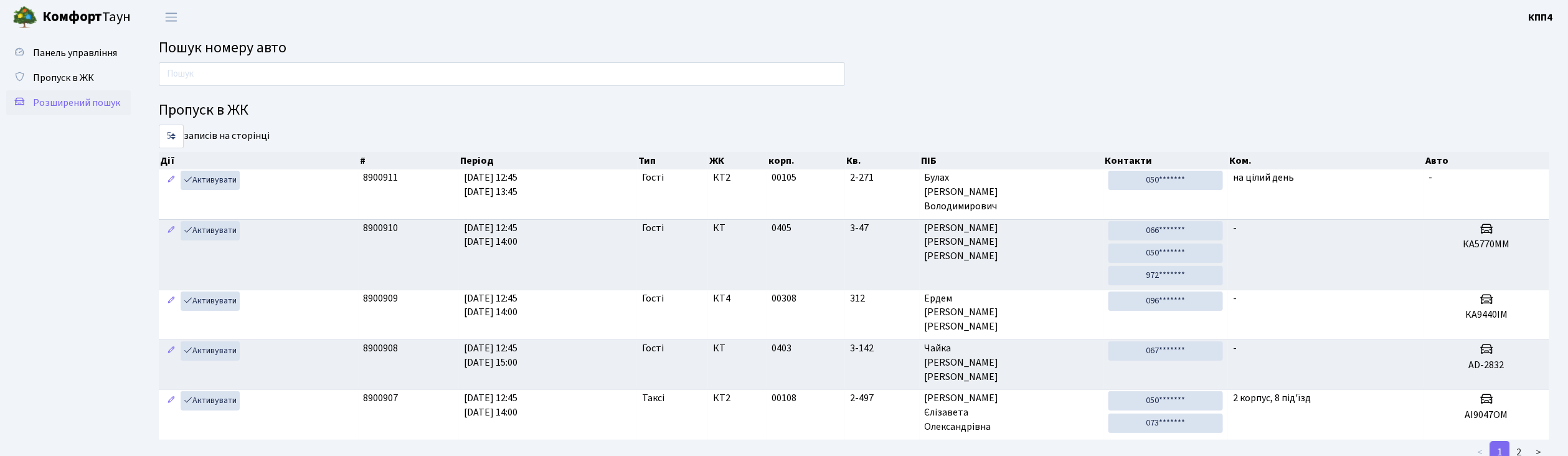
click at [57, 109] on link "Розширений пошук" at bounding box center [69, 103] width 125 height 25
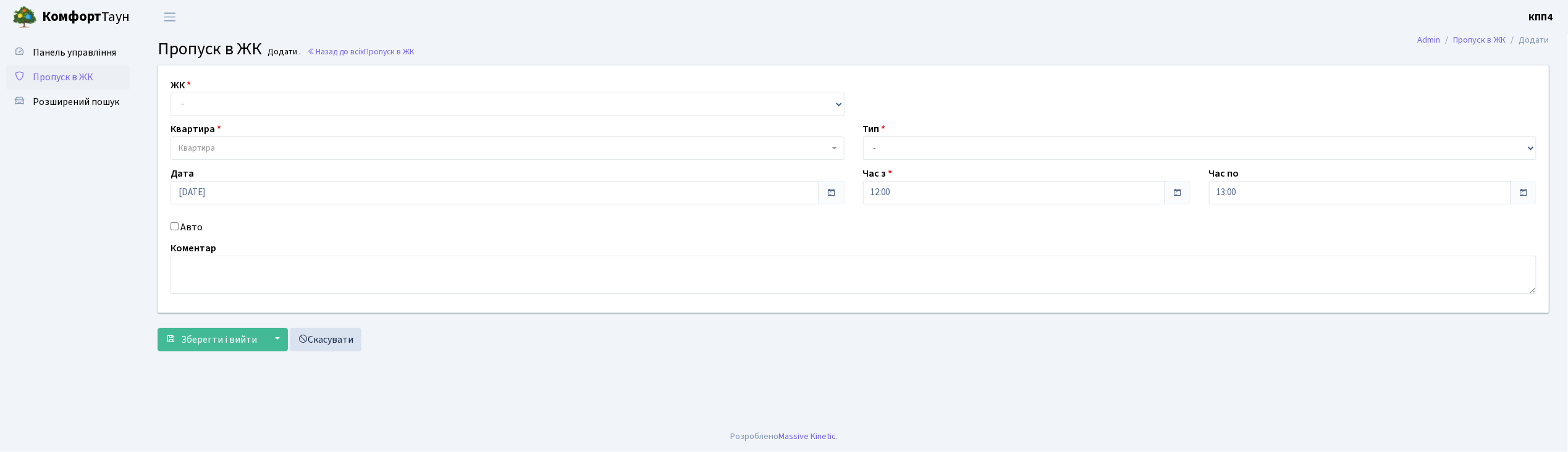
click at [177, 226] on input "Авто" at bounding box center [175, 226] width 8 height 8
checkbox input "true"
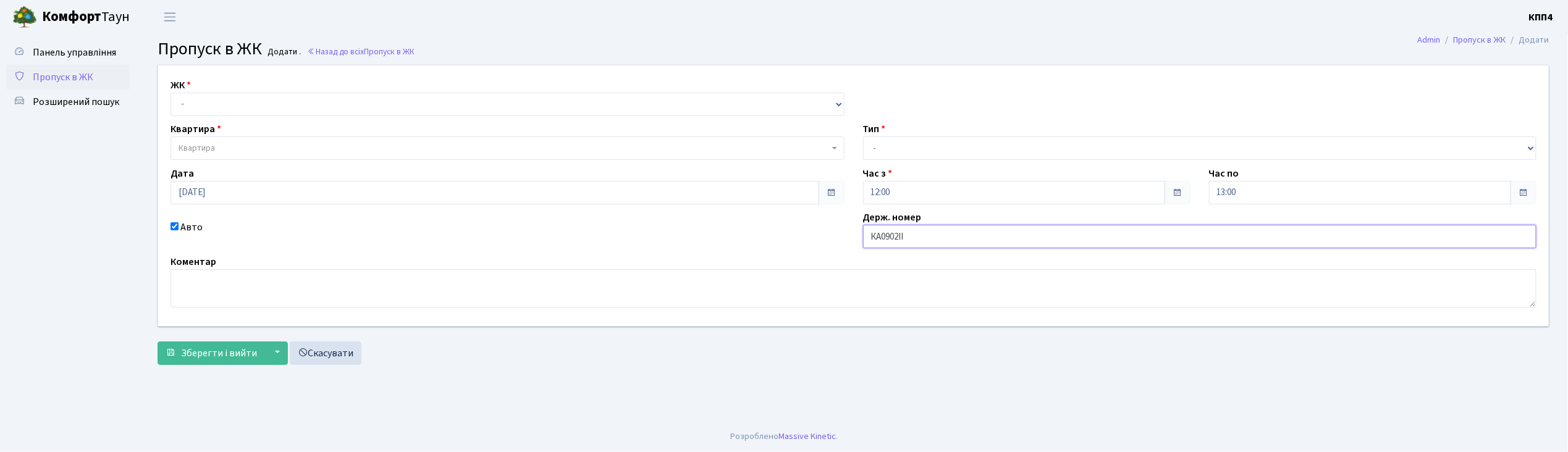
type input "КА0902ІІ"
click at [226, 102] on select "- КТ, вул. Регенераторна, 4 КТ2, просп. Соборності, 17 КТ3, вул. Березнева, 16 …" at bounding box center [508, 104] width 674 height 24
select select "271"
click at [171, 92] on select "- КТ, вул. Регенераторна, 4 КТ2, просп. Соборності, 17 КТ3, вул. Березнева, 16 …" at bounding box center [508, 104] width 674 height 24
select select
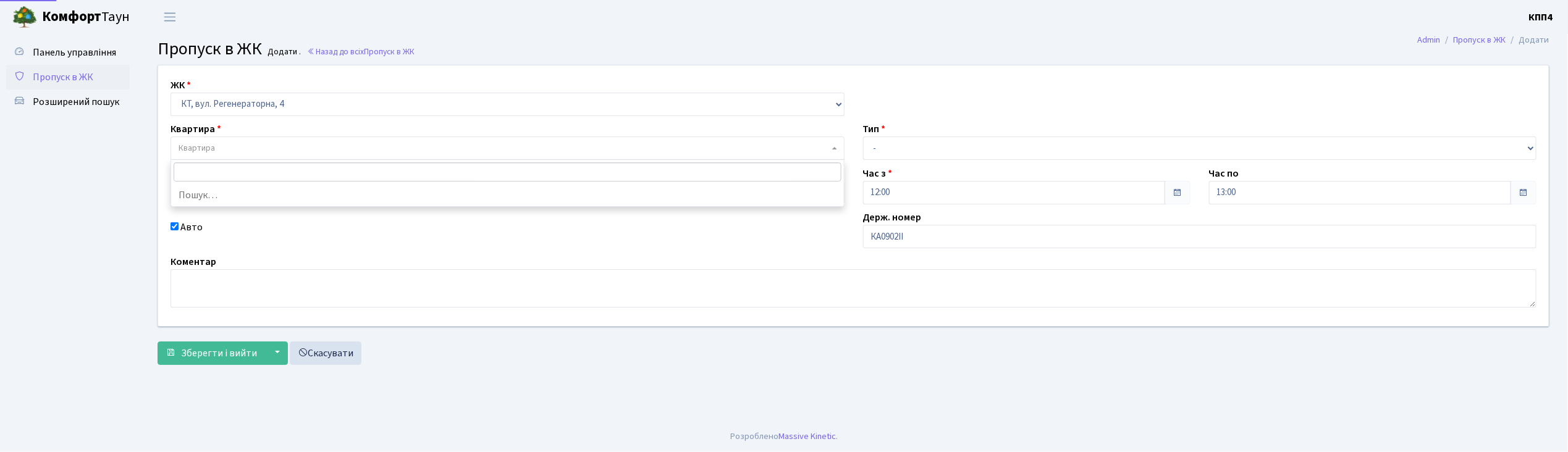
click at [228, 143] on span "Квартира" at bounding box center [503, 147] width 650 height 12
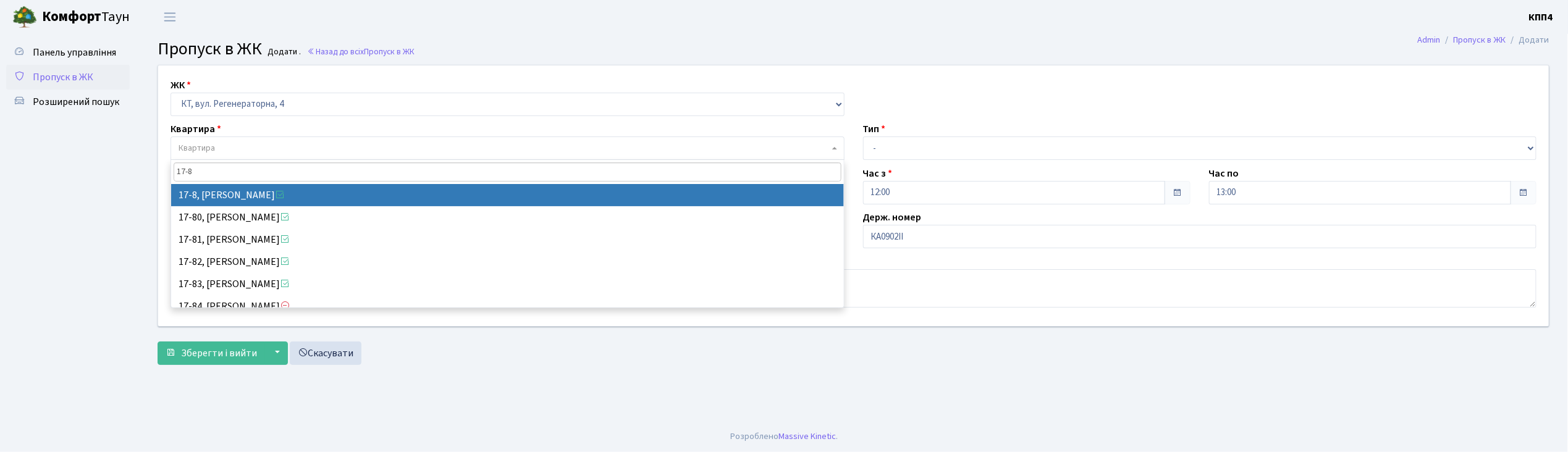
type input "17-8"
select select "8962"
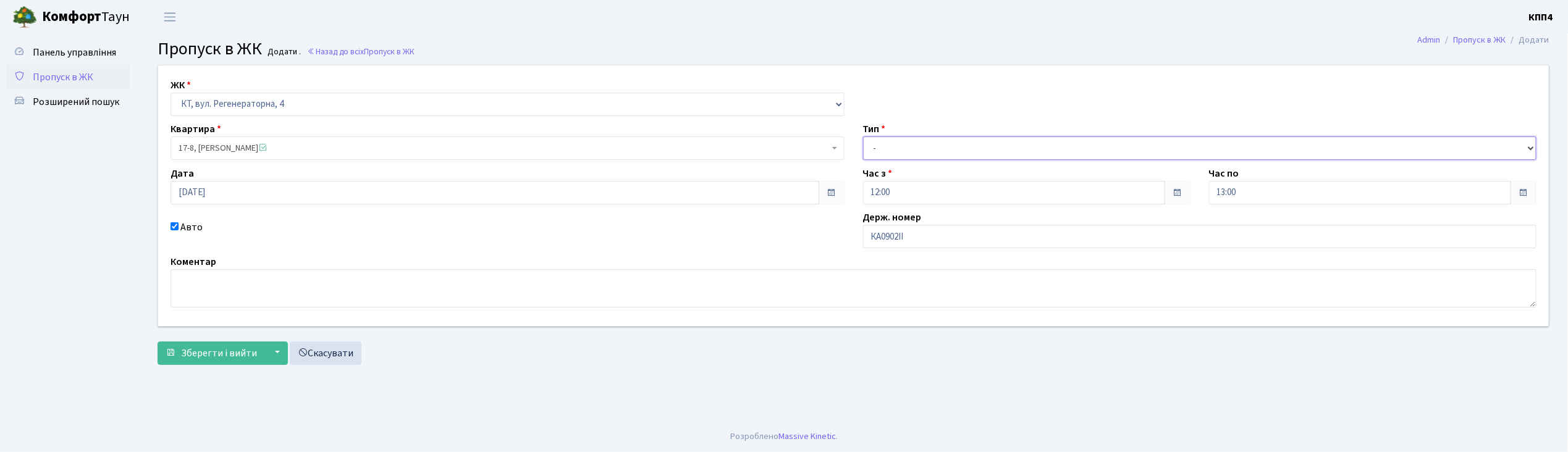
click select "- Доставка Таксі Гості Сервіс"
select select "2"
click select "- Доставка Таксі Гості Сервіс"
click span "Зберегти і вийти"
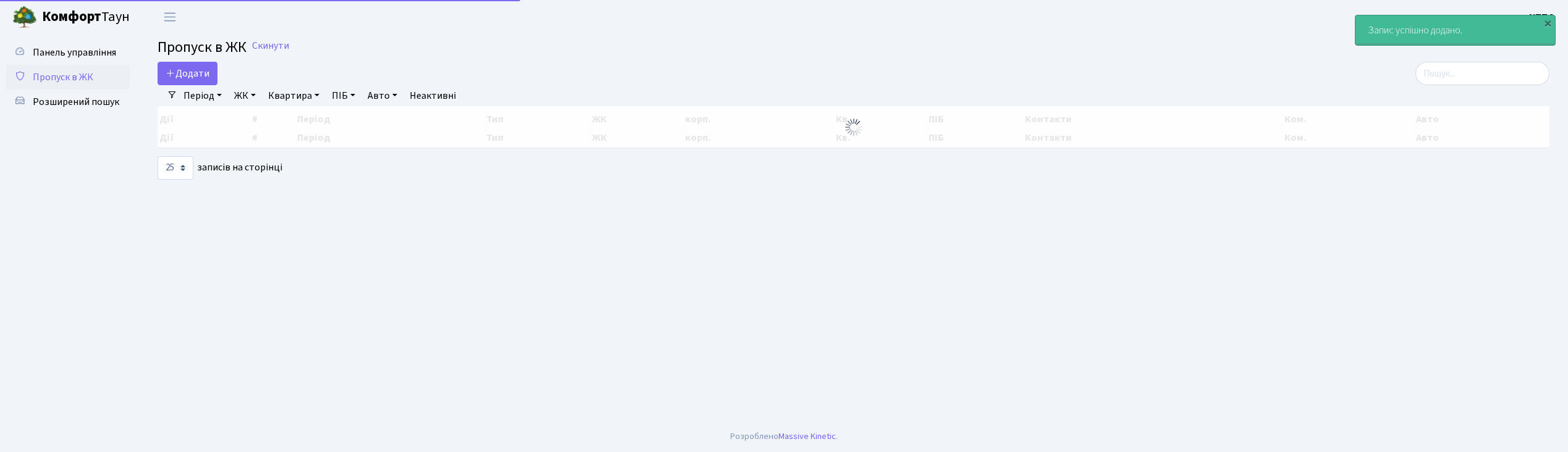
select select "25"
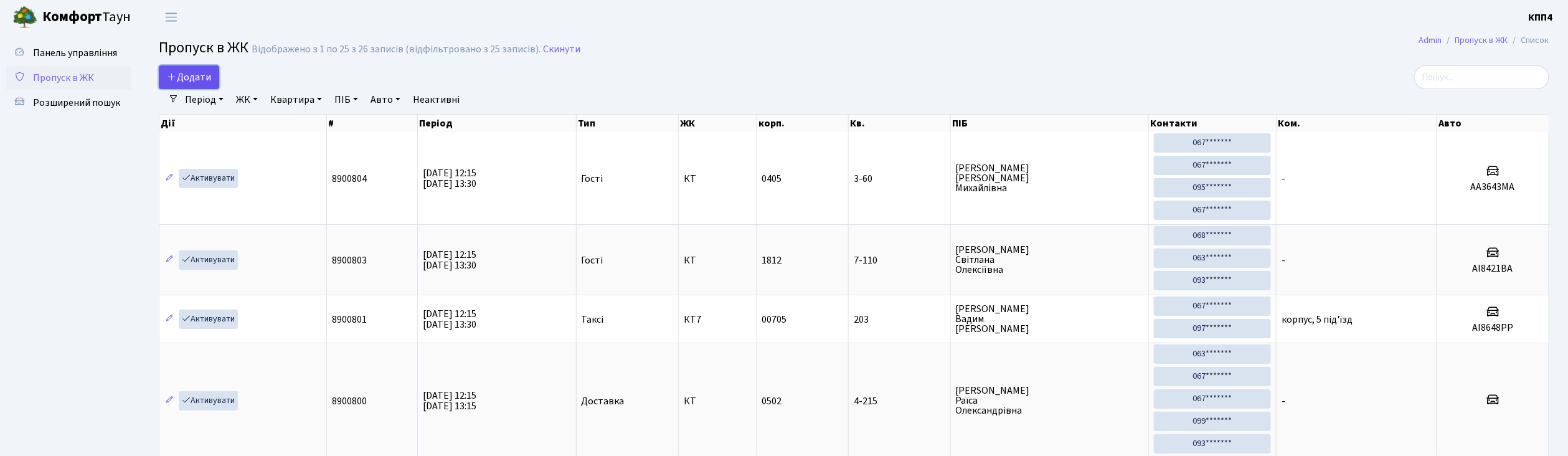
click at [210, 81] on span "Додати" at bounding box center [188, 77] width 44 height 13
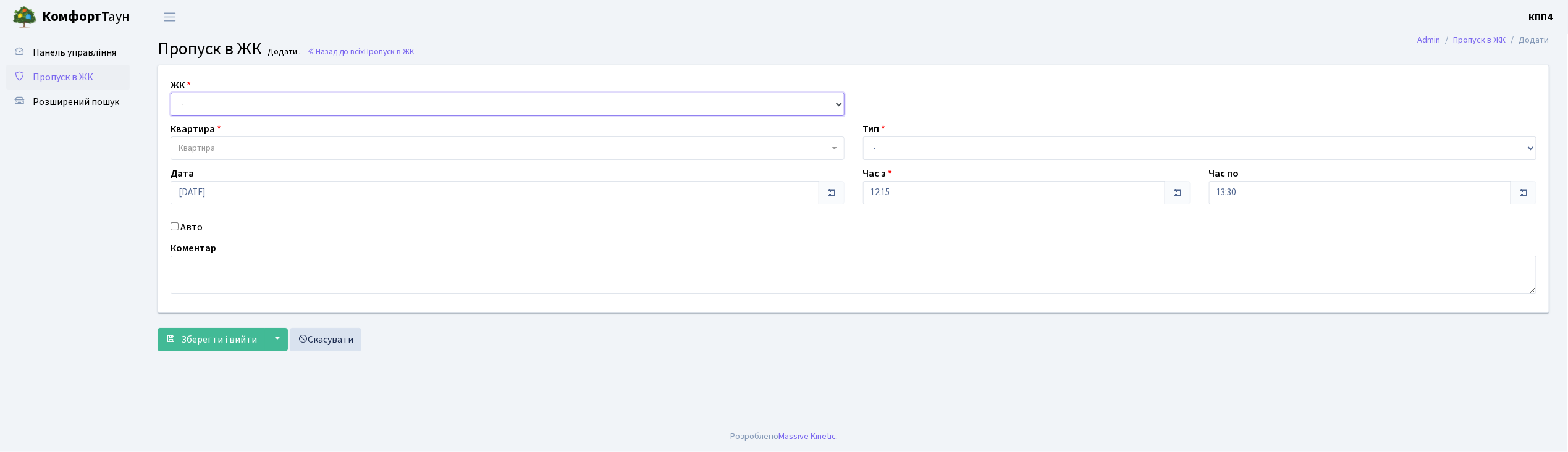
click at [189, 108] on select "- КТ, вул. Регенераторна, 4 КТ2, просп. [STREET_ADDRESS] [STREET_ADDRESS] [PERS…" at bounding box center [508, 104] width 674 height 24
select select "271"
click at [171, 92] on select "- КТ, вул. Регенераторна, 4 КТ2, просп. Соборності, 17 КТ3, вул. Березнева, 16 …" at bounding box center [508, 104] width 674 height 24
select select
click at [192, 143] on span "Квартира" at bounding box center [196, 147] width 37 height 12
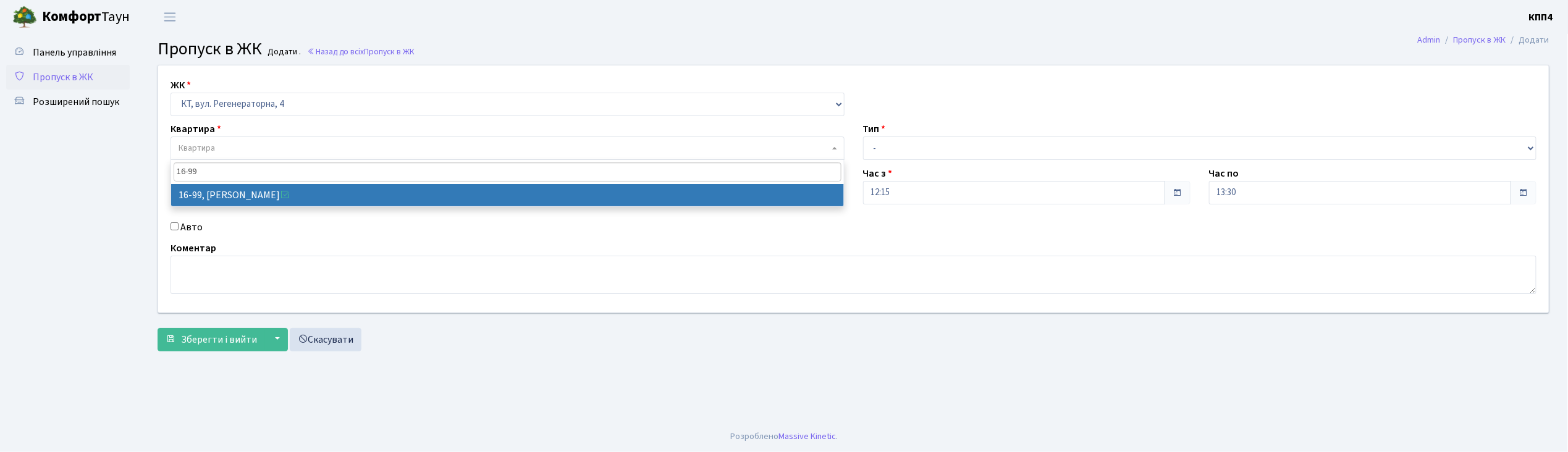
type input "16-99"
select select "8660"
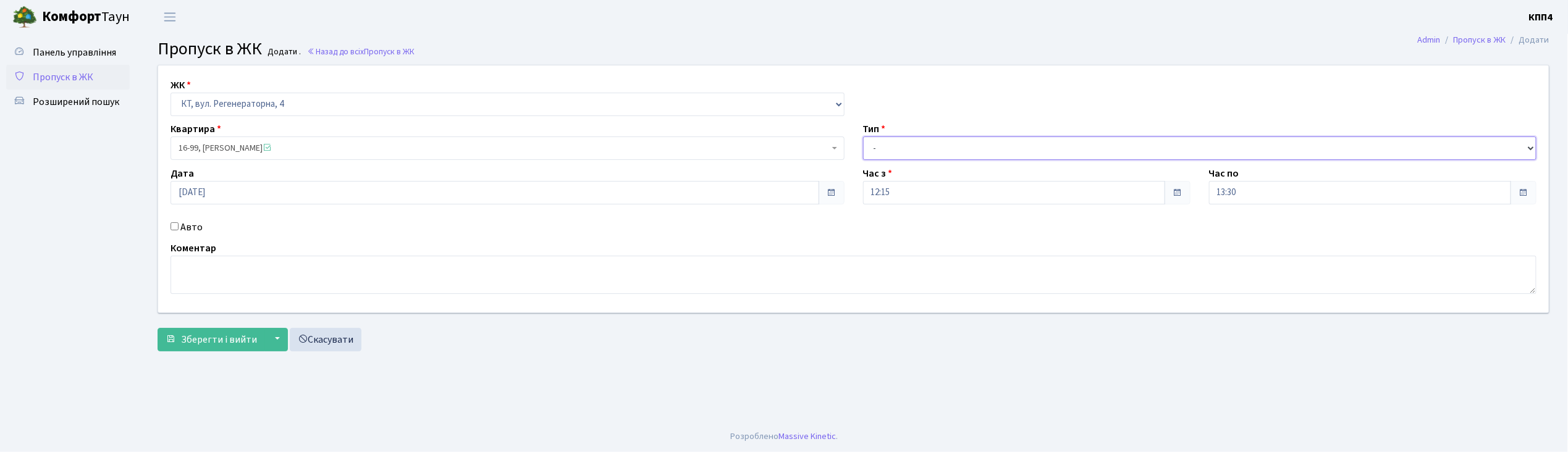
click at [902, 149] on select "- Доставка Таксі Гості Сервіс" at bounding box center [1200, 148] width 674 height 24
select select "3"
click at [863, 137] on select "- Доставка Таксі Гості Сервіс" at bounding box center [1200, 148] width 674 height 24
click at [207, 344] on span "Зберегти і вийти" at bounding box center [219, 340] width 76 height 13
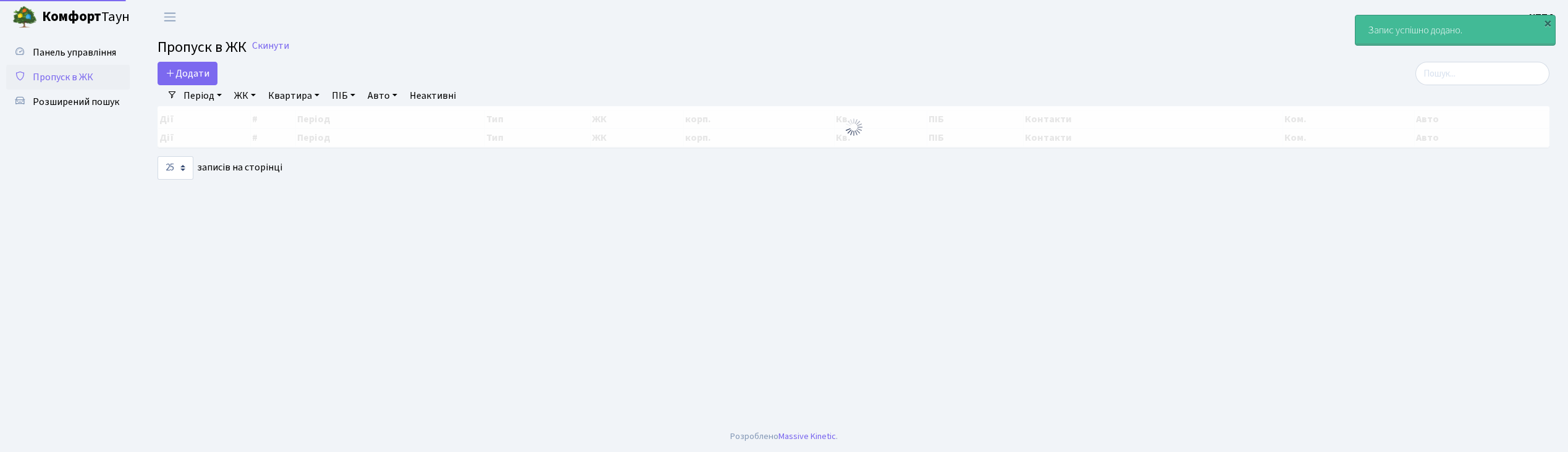
select select "25"
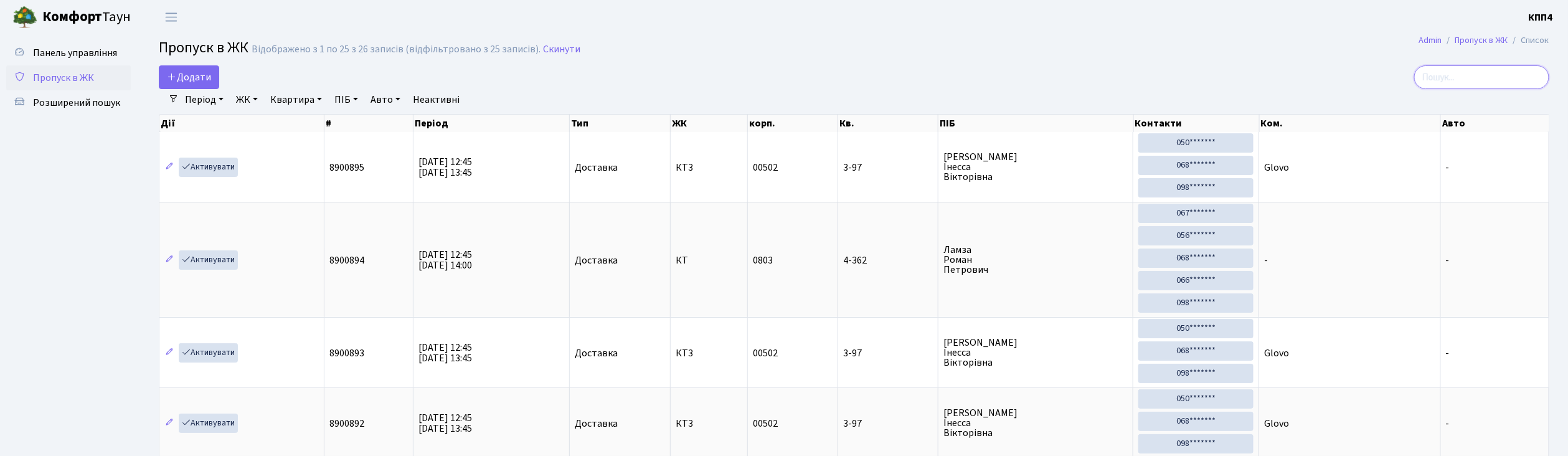
click at [1470, 82] on input "search" at bounding box center [1481, 77] width 135 height 24
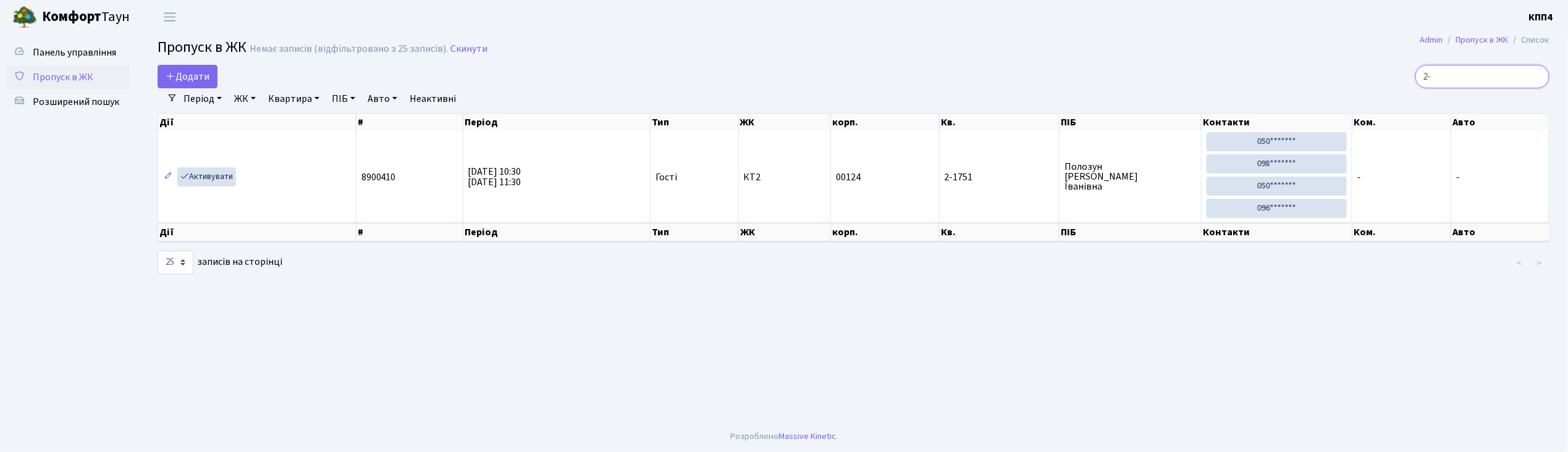
type input "2"
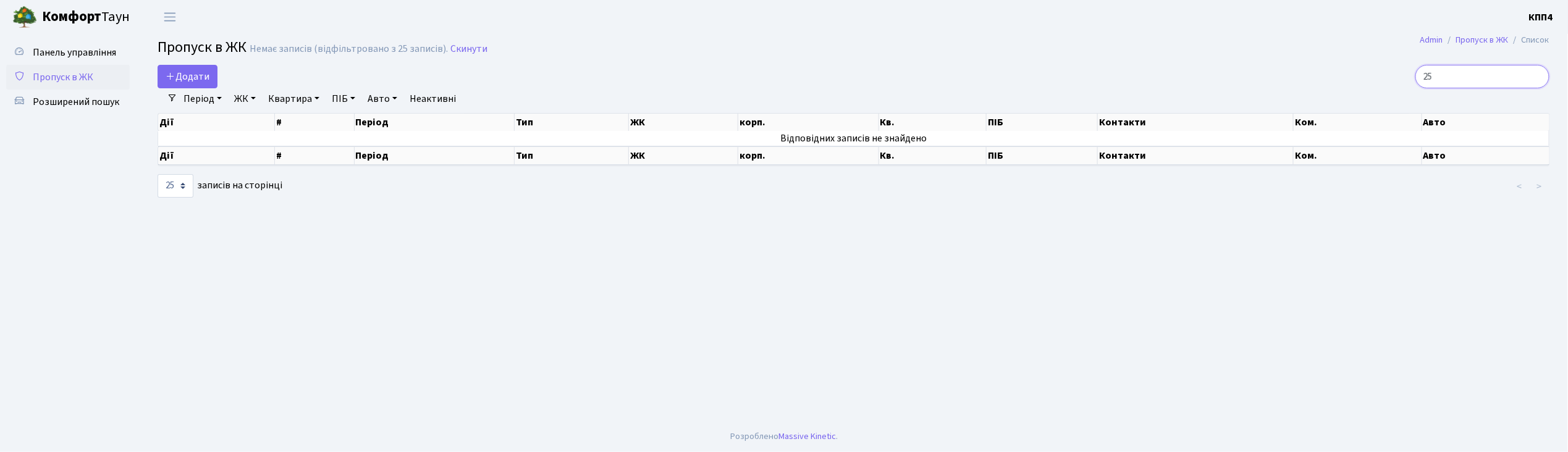
type input "2"
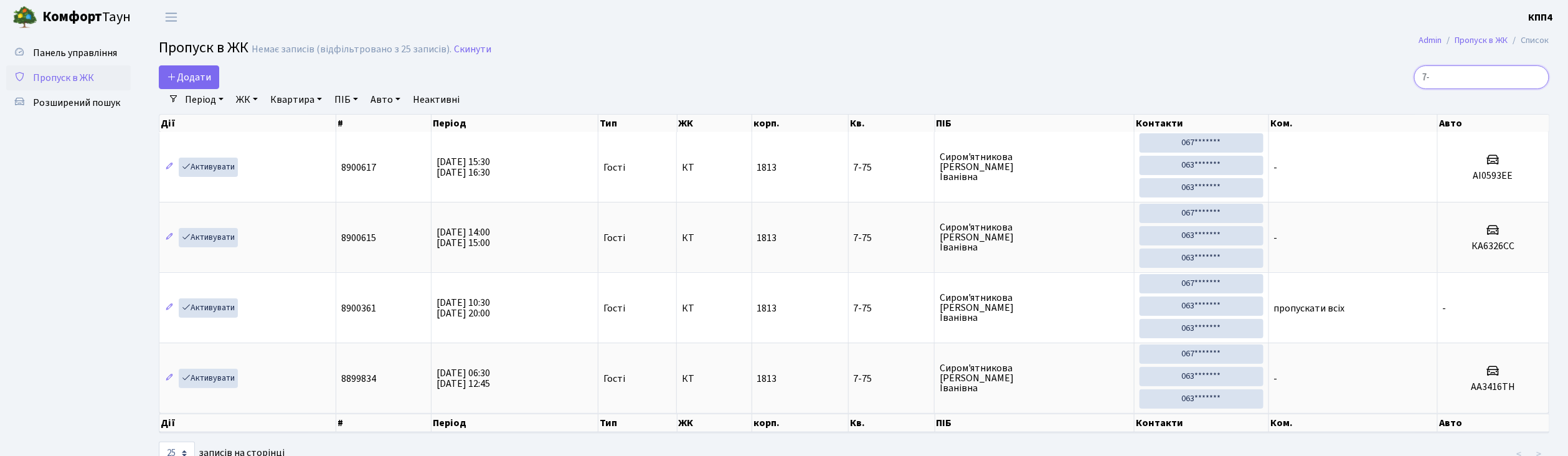
type input "7"
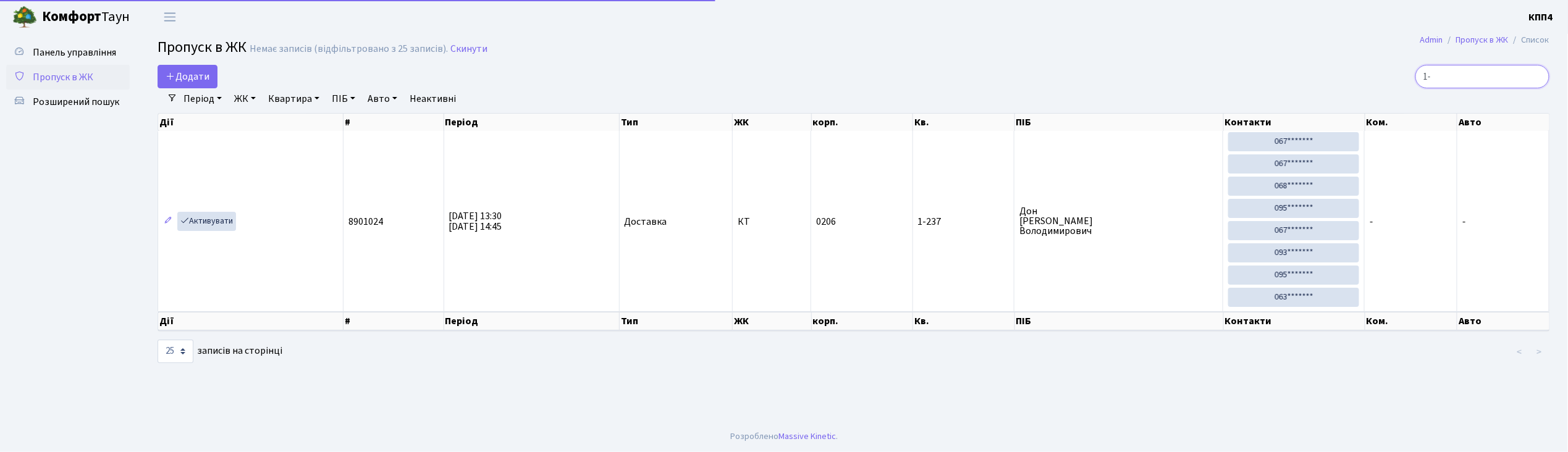
type input "1"
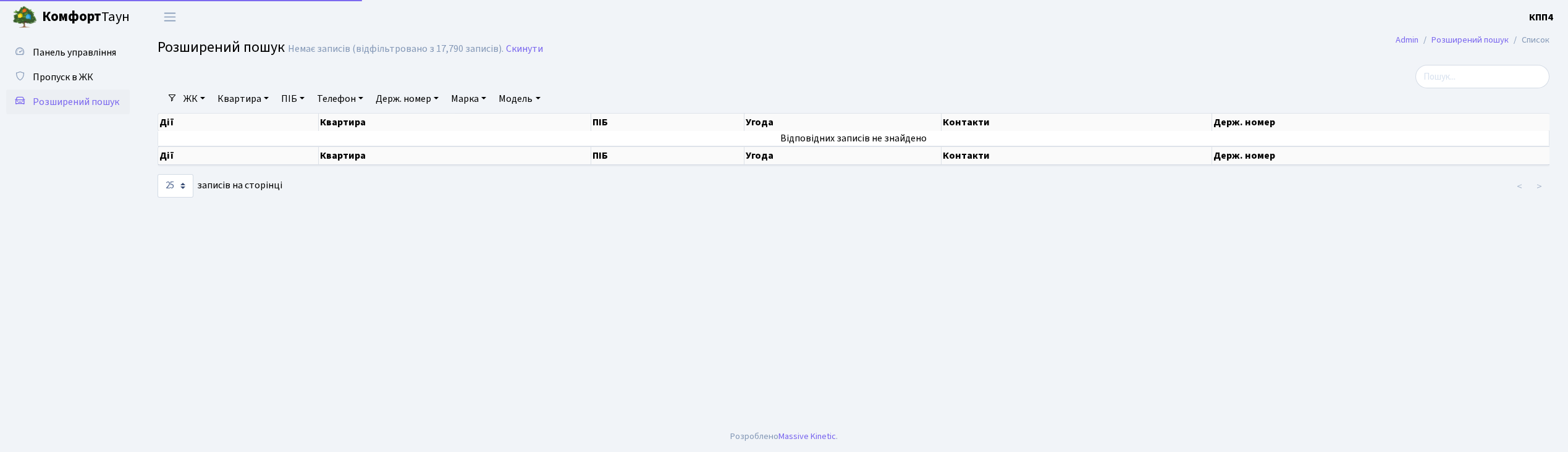
select select "25"
click at [401, 105] on link "Держ. номер" at bounding box center [407, 99] width 73 height 21
type input "2"
click at [111, 49] on span "Панель управління" at bounding box center [75, 52] width 83 height 13
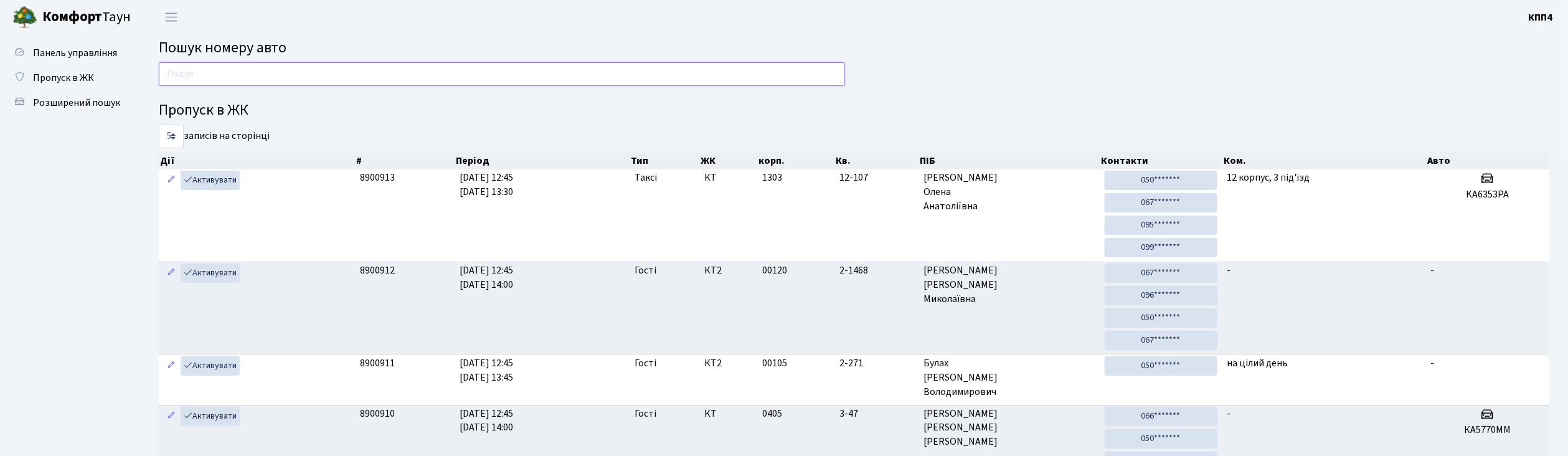
click at [169, 73] on input "text" at bounding box center [501, 73] width 686 height 24
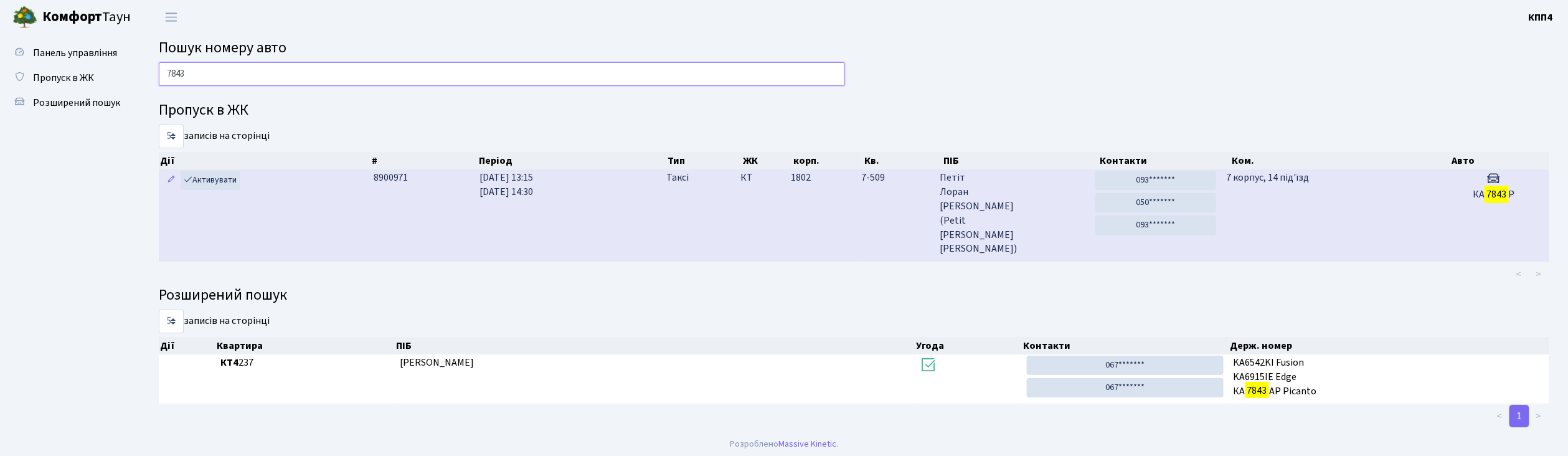
type input "7843"
click at [1335, 207] on td "7 корпус, 14 під'їзд" at bounding box center [1329, 215] width 217 height 92
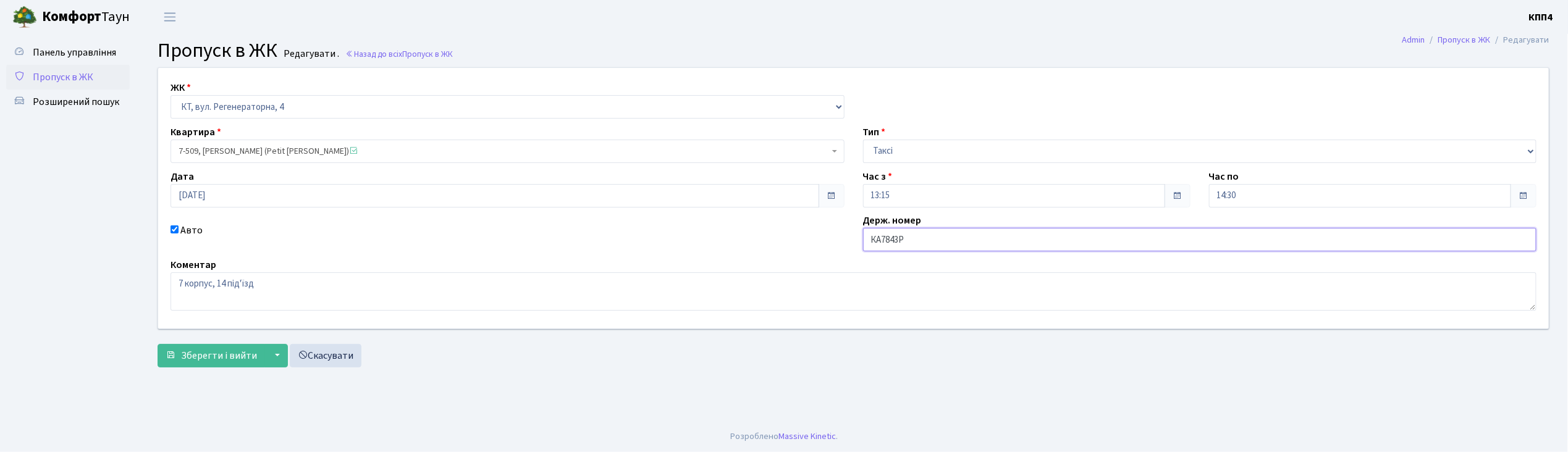
click at [913, 241] on input "КА7843Р" at bounding box center [1200, 239] width 674 height 24
type input "КА7843РВ"
click at [221, 351] on span "Зберегти і вийти" at bounding box center [219, 356] width 76 height 13
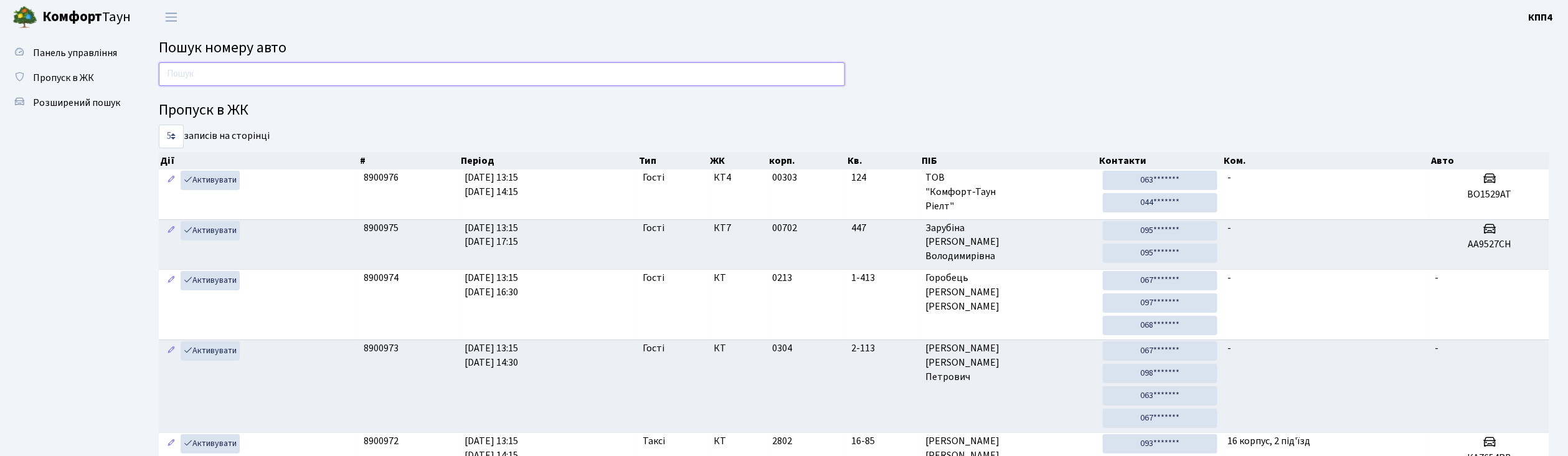
click at [225, 73] on input "text" at bounding box center [501, 73] width 686 height 24
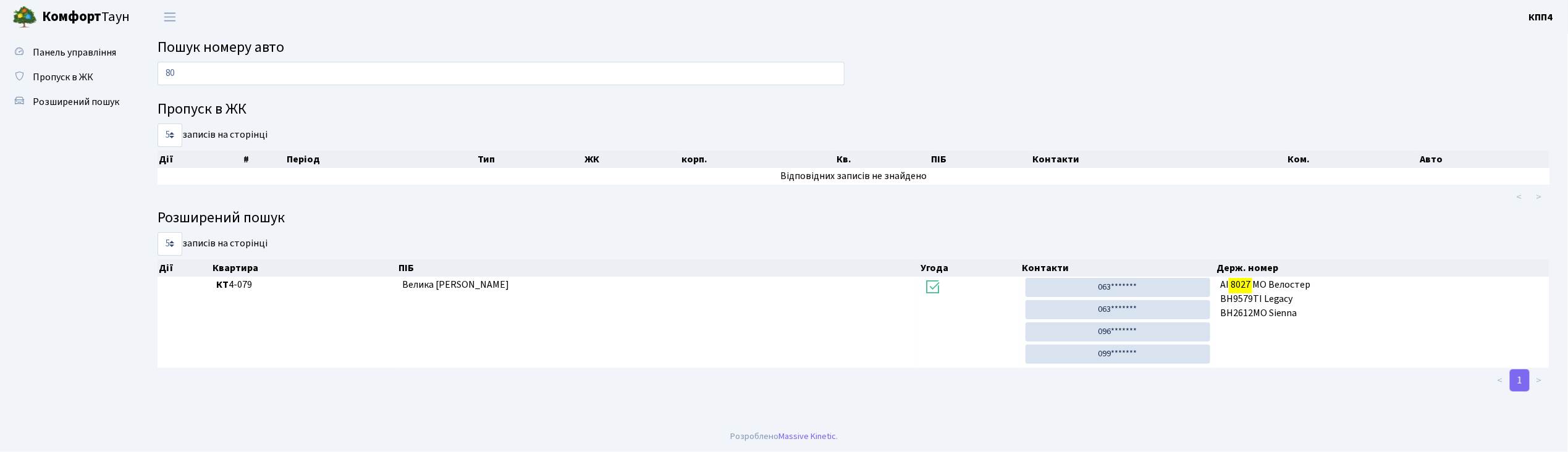
type input "8"
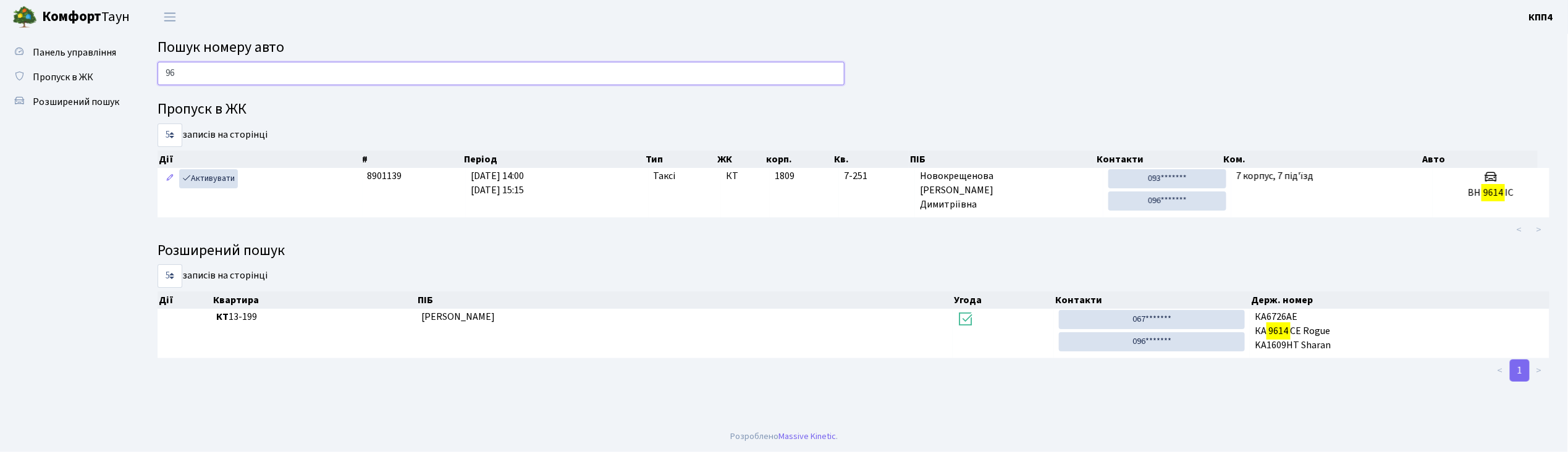
type input "9"
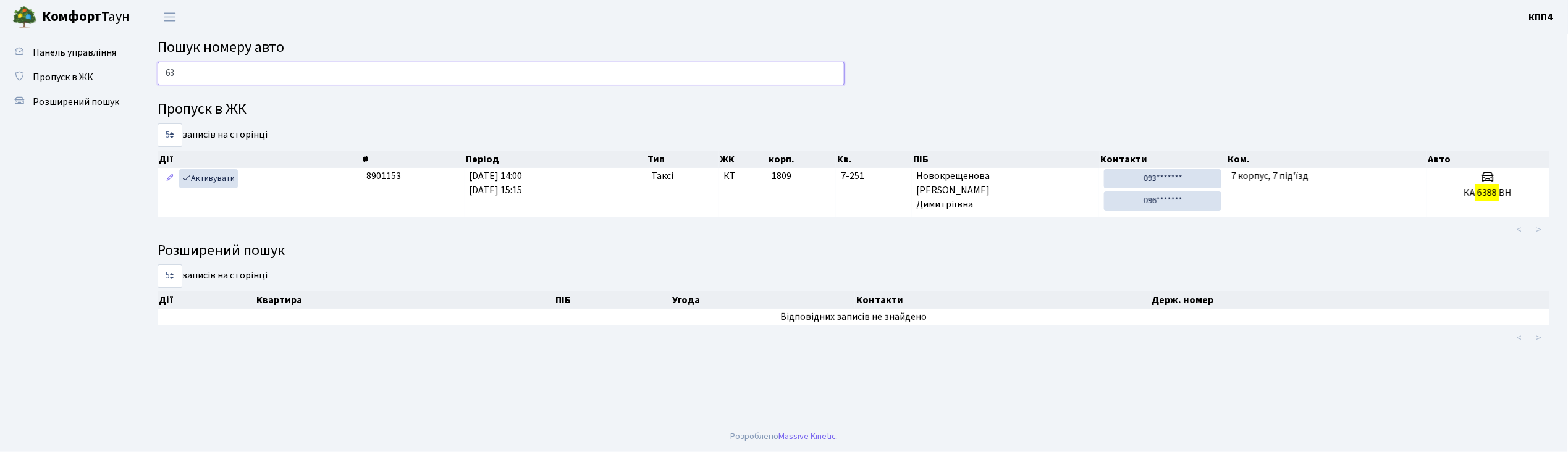
type input "6"
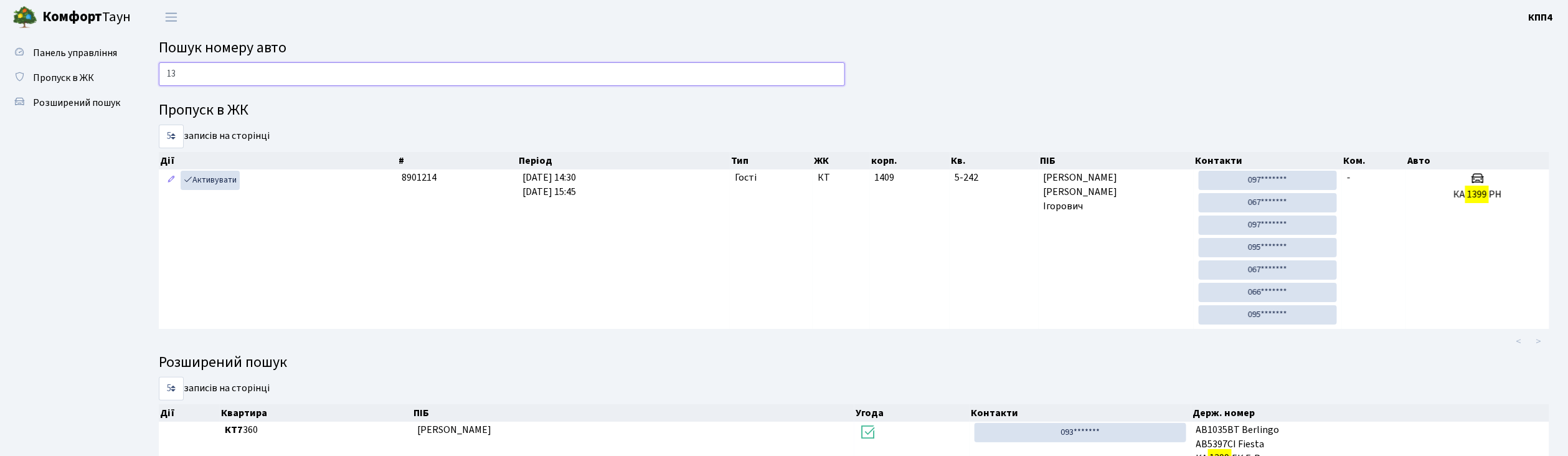
type input "1"
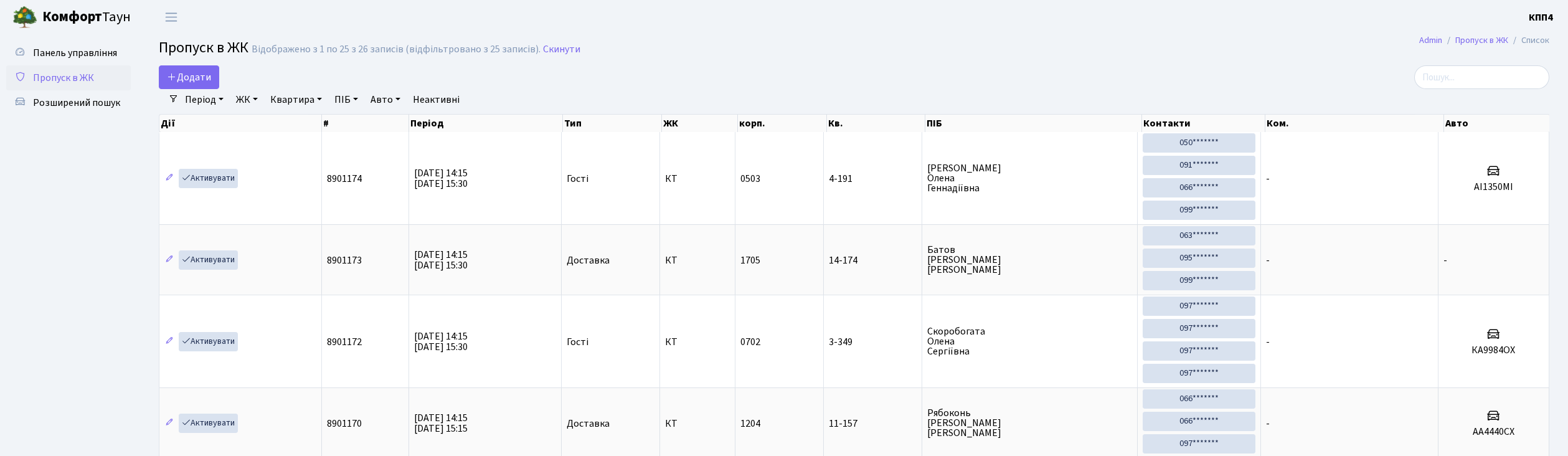
select select "25"
